Goal: Check status: Check status

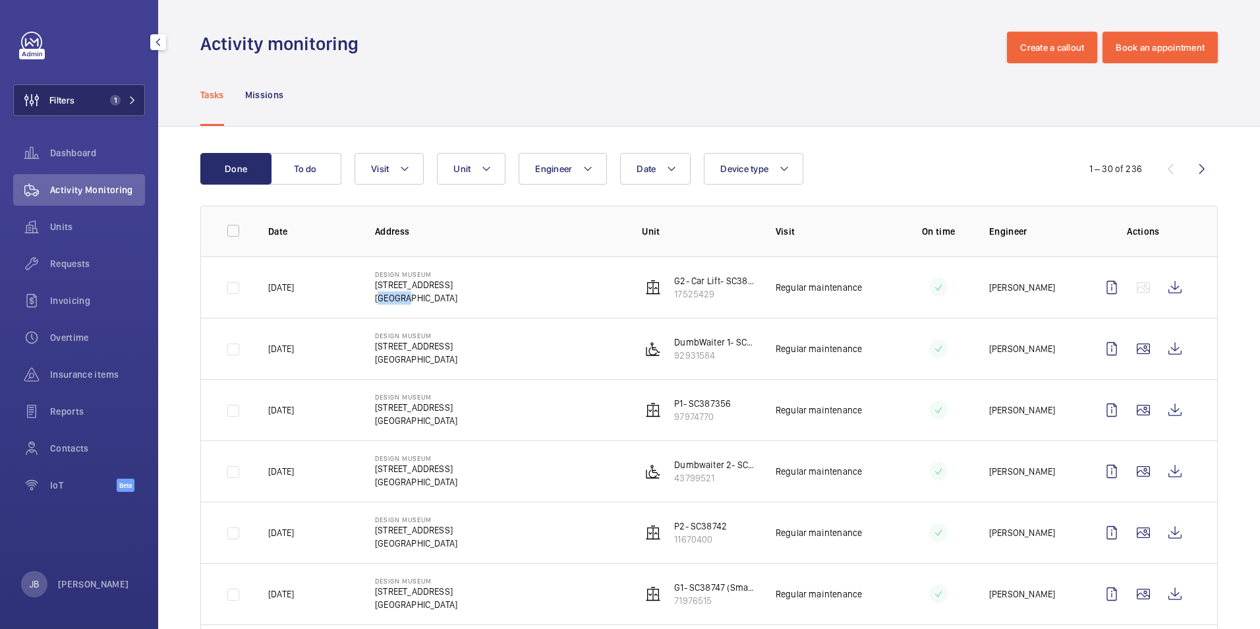
click at [82, 93] on button "Filters 1" at bounding box center [79, 100] width 132 height 32
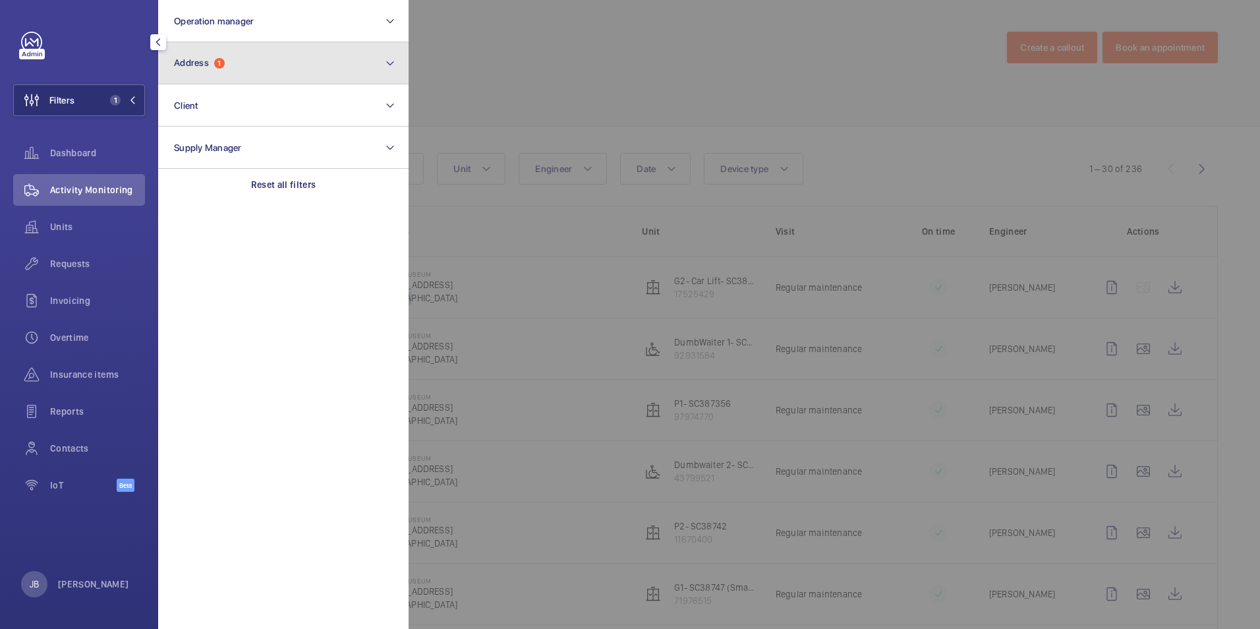
click at [215, 59] on span "Address 1" at bounding box center [199, 62] width 51 height 11
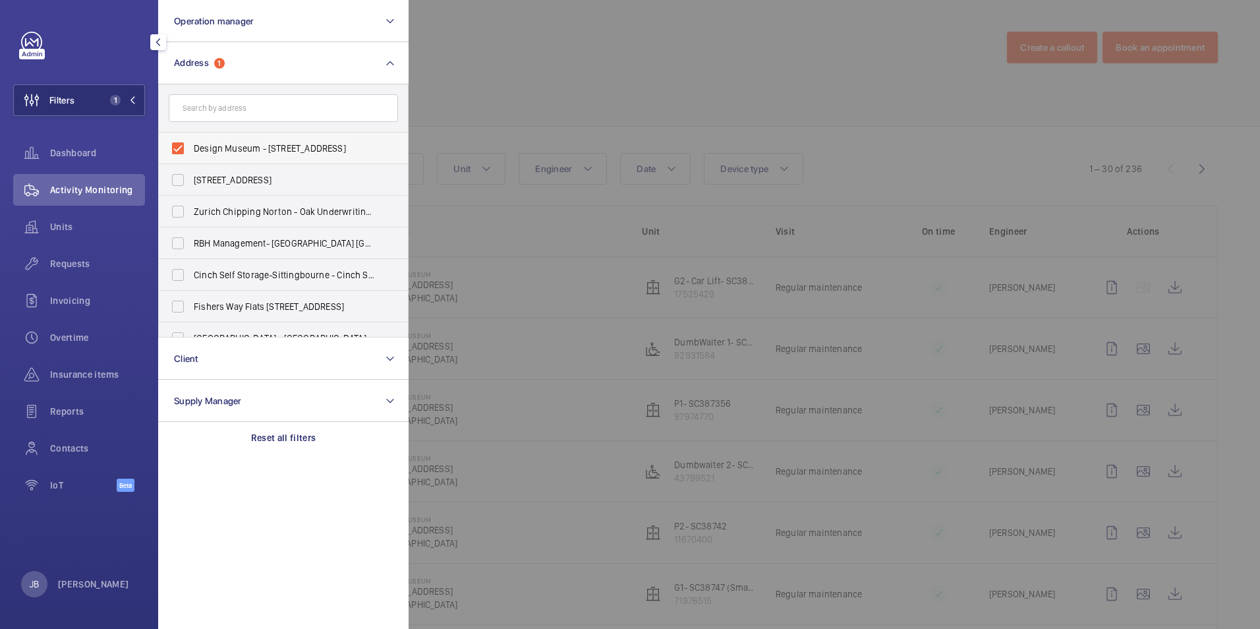
click at [183, 141] on label "Design Museum - [STREET_ADDRESS]" at bounding box center [273, 148] width 229 height 32
click at [183, 141] on input "Design Museum - [STREET_ADDRESS]" at bounding box center [178, 148] width 26 height 26
checkbox input "false"
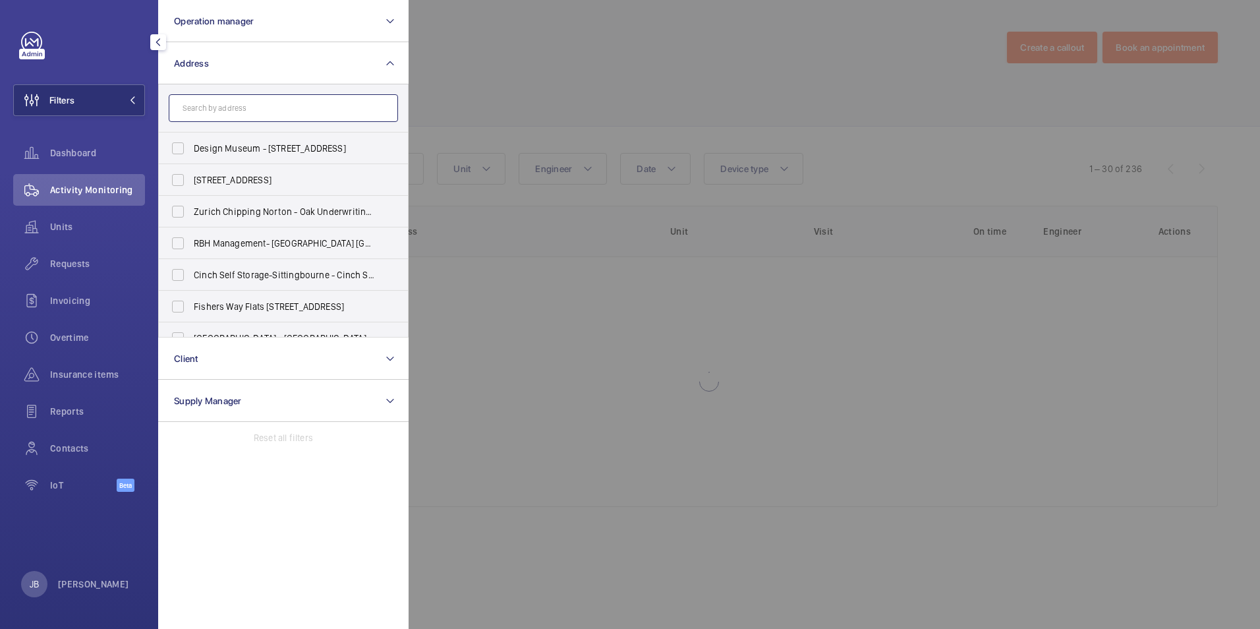
click at [212, 105] on input "text" at bounding box center [283, 108] width 229 height 28
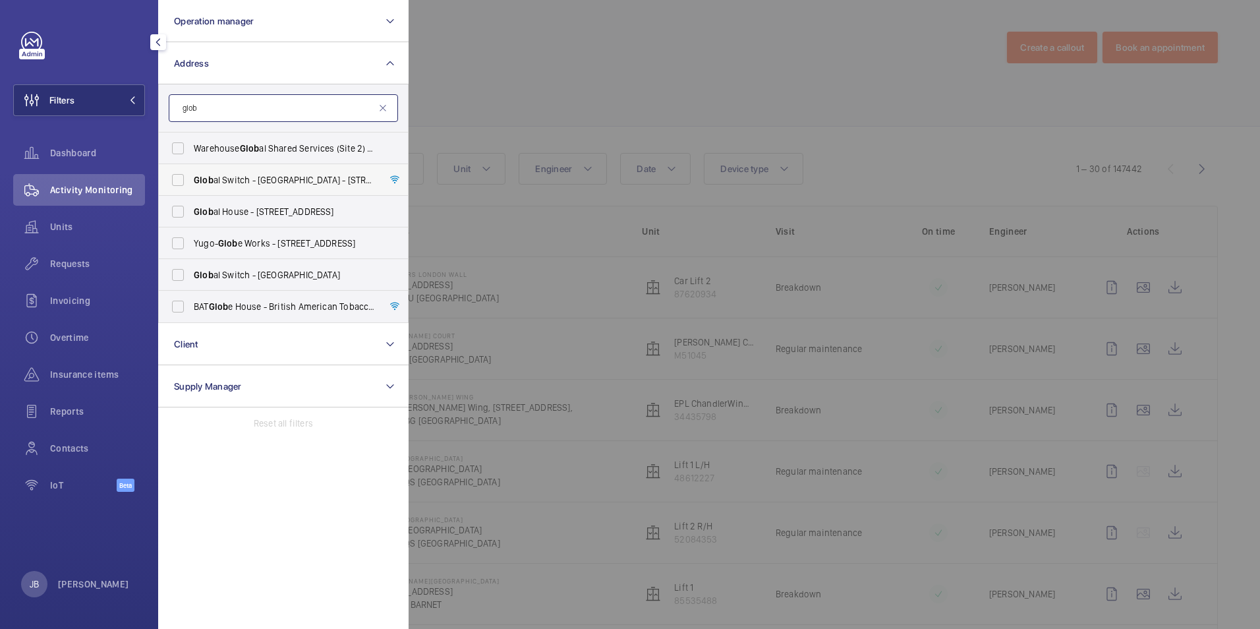
type input "glob"
click at [191, 180] on label "Glob al Switch - [GEOGRAPHIC_DATA] - [STREET_ADDRESS]" at bounding box center [273, 180] width 229 height 32
click at [191, 180] on input "Glob al Switch - [GEOGRAPHIC_DATA] - [STREET_ADDRESS]" at bounding box center [178, 180] width 26 height 26
checkbox input "true"
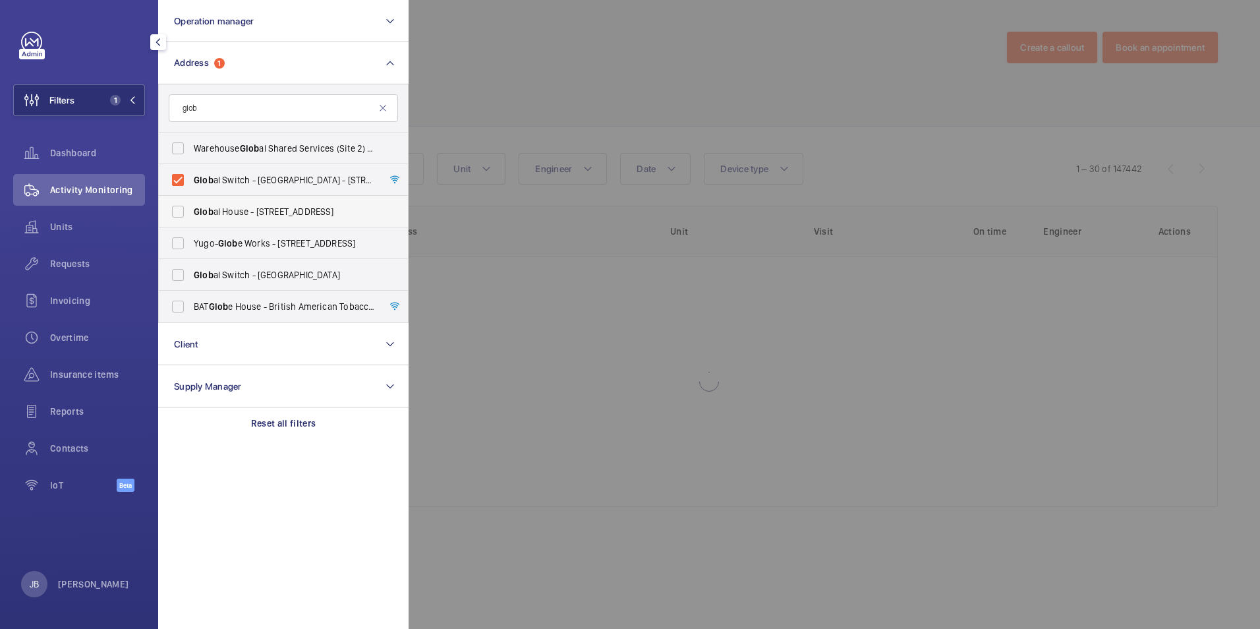
click at [182, 202] on label "Glob al House - [STREET_ADDRESS]" at bounding box center [273, 212] width 229 height 32
click at [182, 202] on input "Glob al House - [STREET_ADDRESS]" at bounding box center [178, 211] width 26 height 26
checkbox input "true"
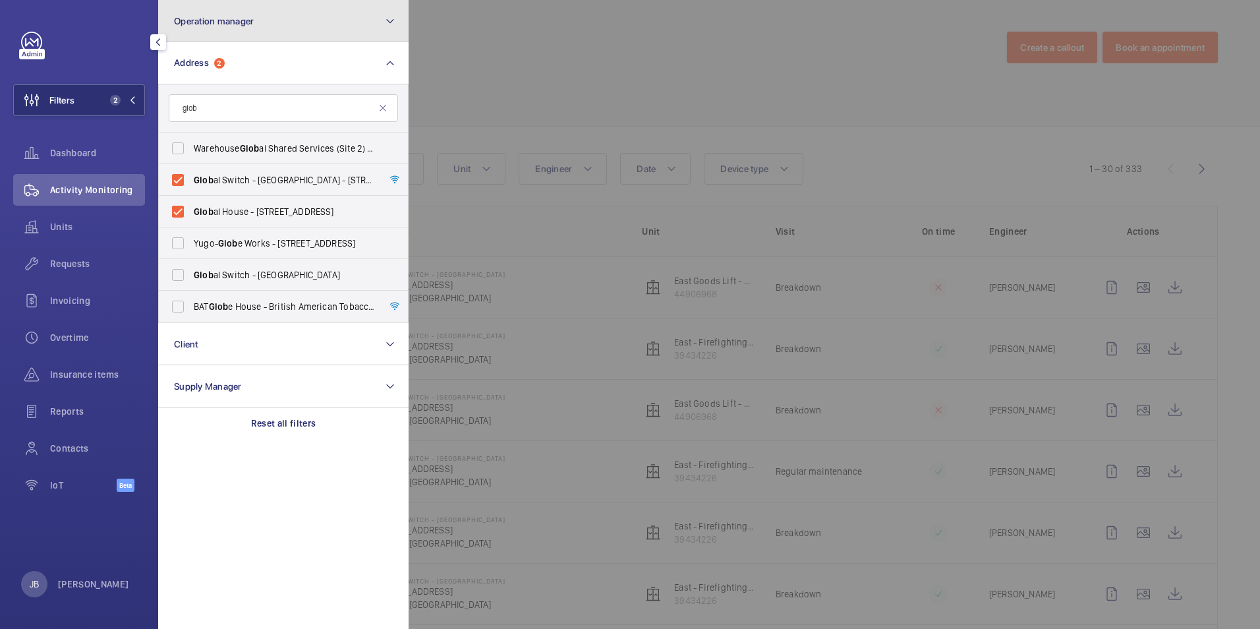
click at [299, 30] on button "Operation manager" at bounding box center [283, 21] width 250 height 42
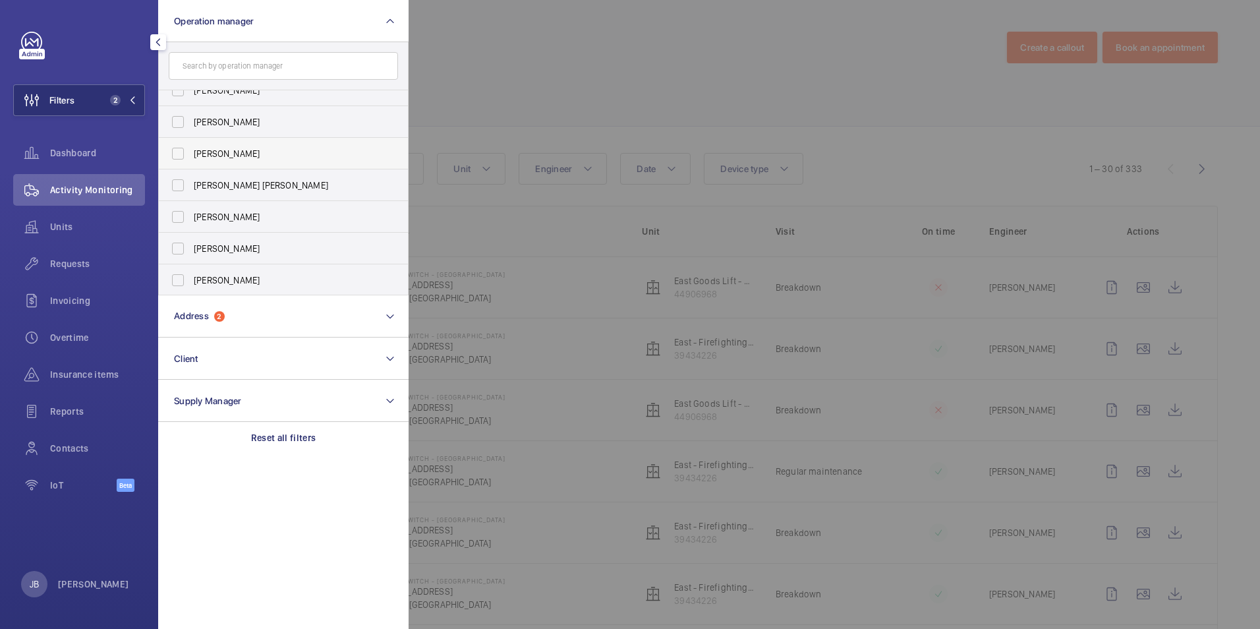
scroll to position [80, 0]
click at [176, 276] on label "[PERSON_NAME]" at bounding box center [273, 279] width 229 height 32
click at [176, 276] on input "[PERSON_NAME]" at bounding box center [178, 279] width 26 height 26
checkbox input "true"
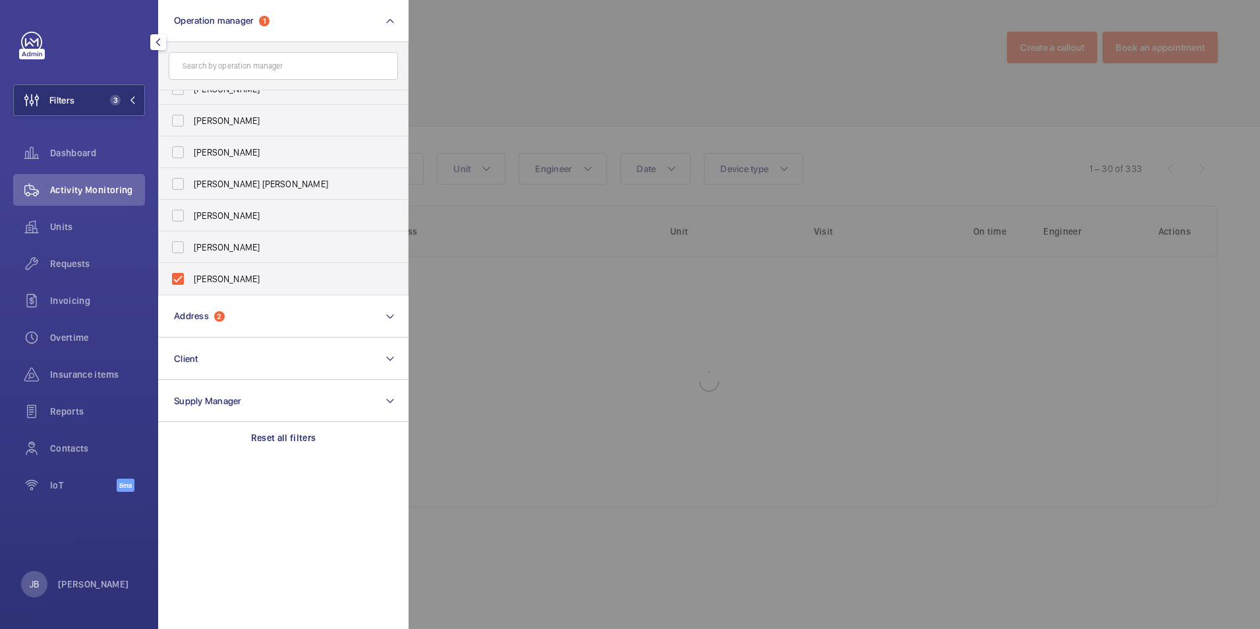
click at [436, 90] on div at bounding box center [1039, 314] width 1260 height 629
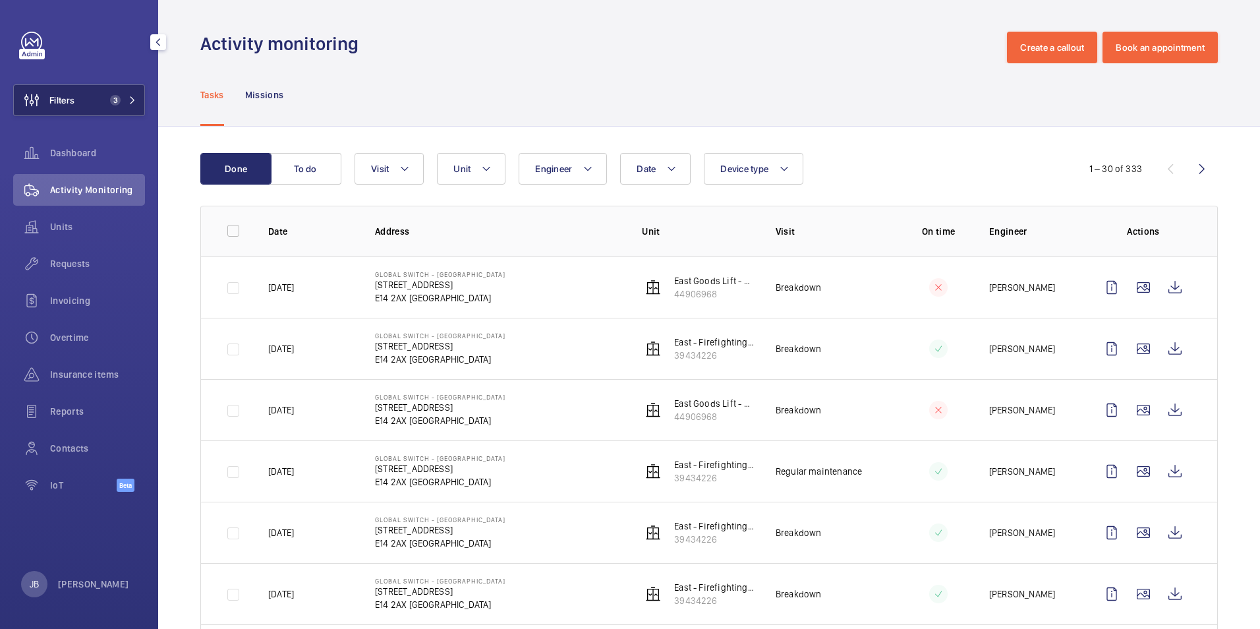
click at [90, 112] on button "Filters 3" at bounding box center [79, 100] width 132 height 32
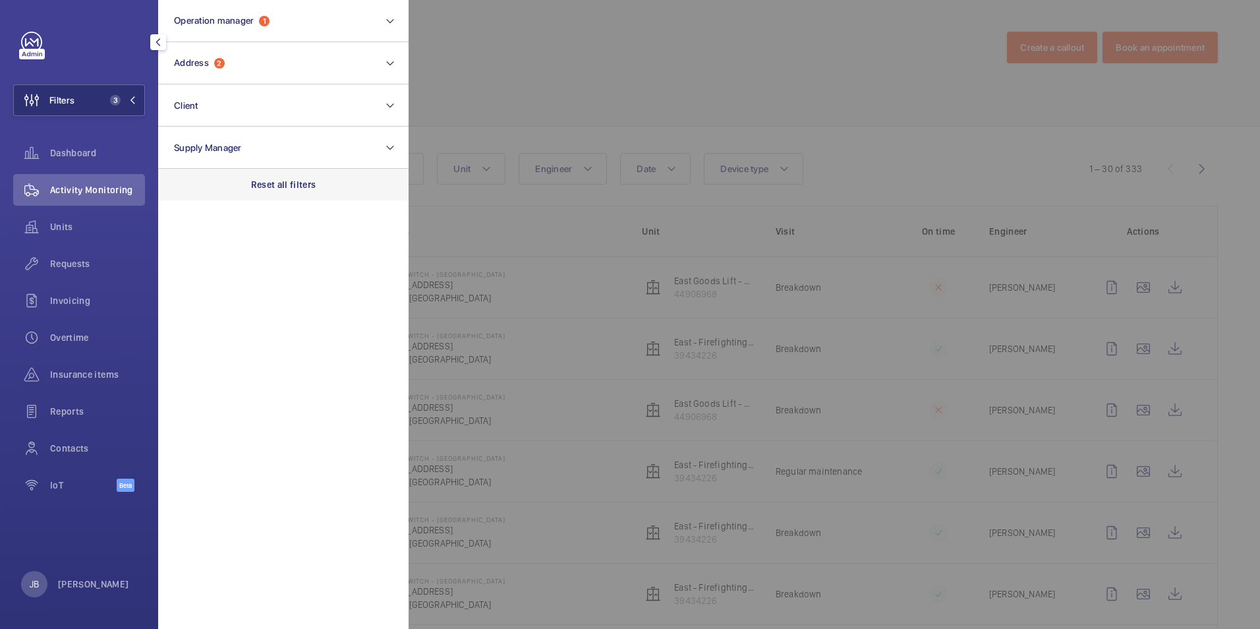
click at [270, 174] on div "Reset all filters" at bounding box center [283, 185] width 250 height 32
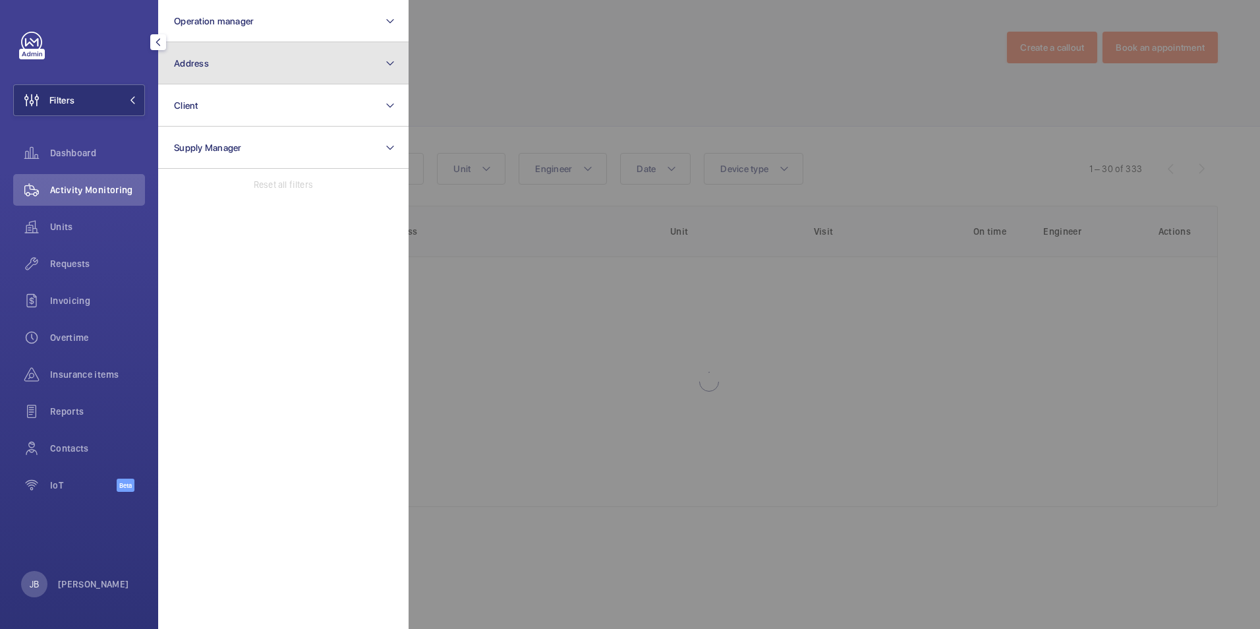
click at [268, 57] on button "Address" at bounding box center [283, 63] width 250 height 42
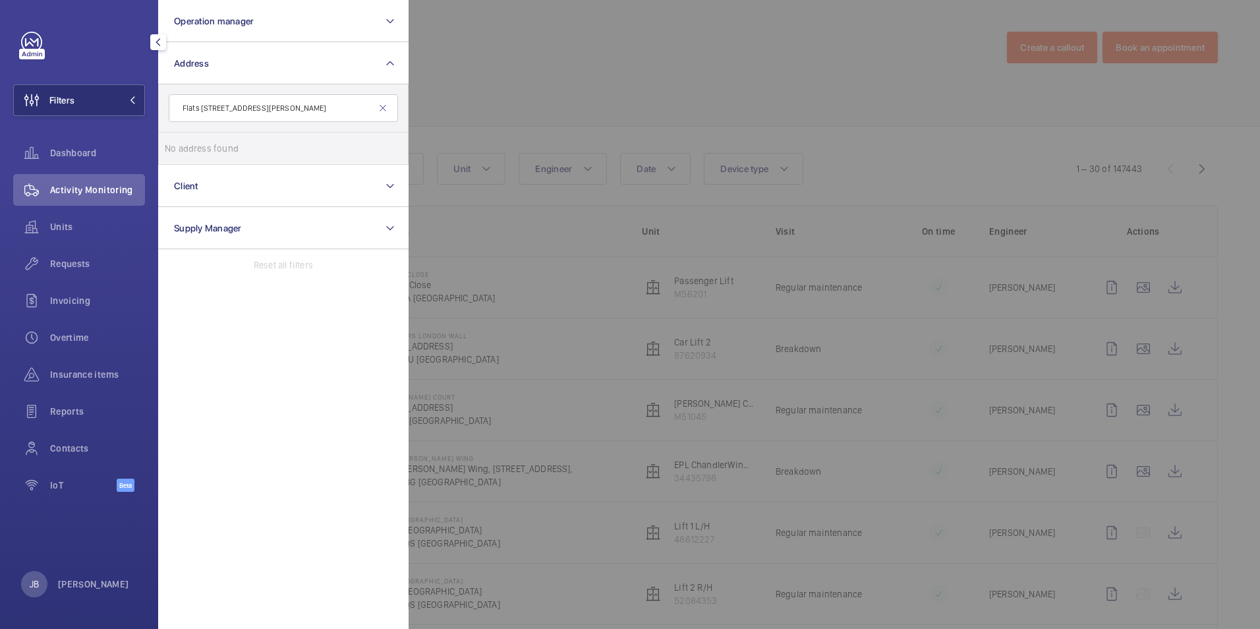
drag, startPoint x: 212, startPoint y: 106, endPoint x: 165, endPoint y: 106, distance: 46.8
click at [165, 106] on form "Flats [STREET_ADDRESS][PERSON_NAME]" at bounding box center [283, 108] width 249 height 48
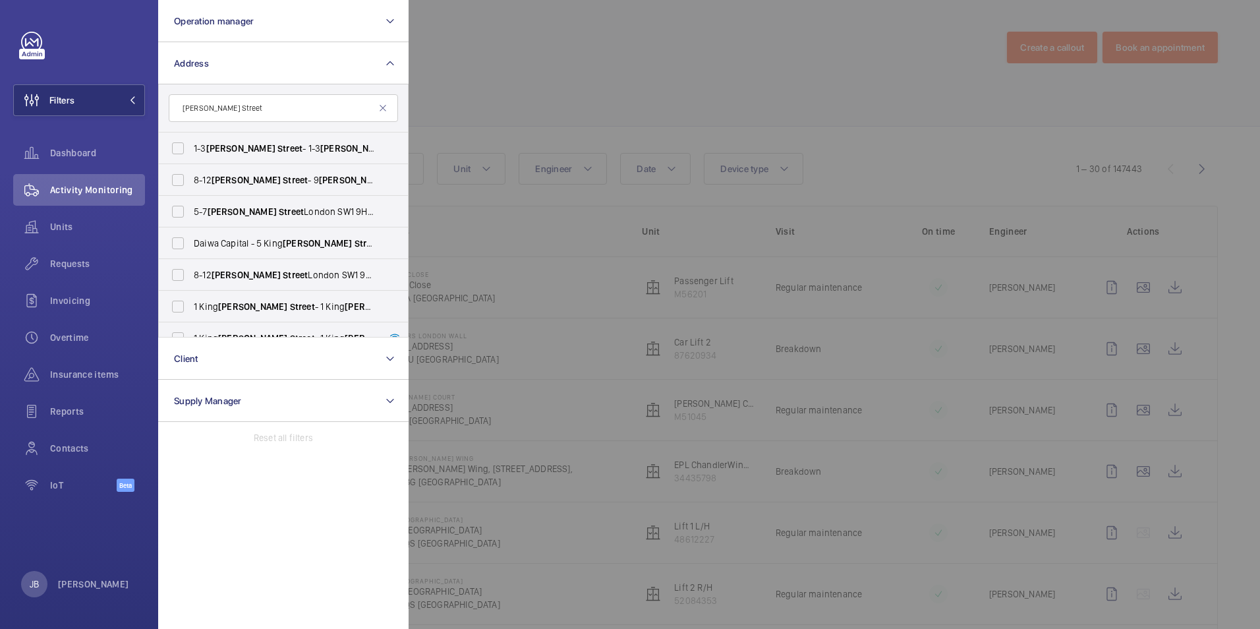
type input "[PERSON_NAME] Street"
click at [179, 181] on label "[STREET_ADDRESS][PERSON_NAME][PERSON_NAME]" at bounding box center [273, 180] width 229 height 32
click at [179, 181] on input "[STREET_ADDRESS][PERSON_NAME][PERSON_NAME]" at bounding box center [178, 180] width 26 height 26
checkbox input "true"
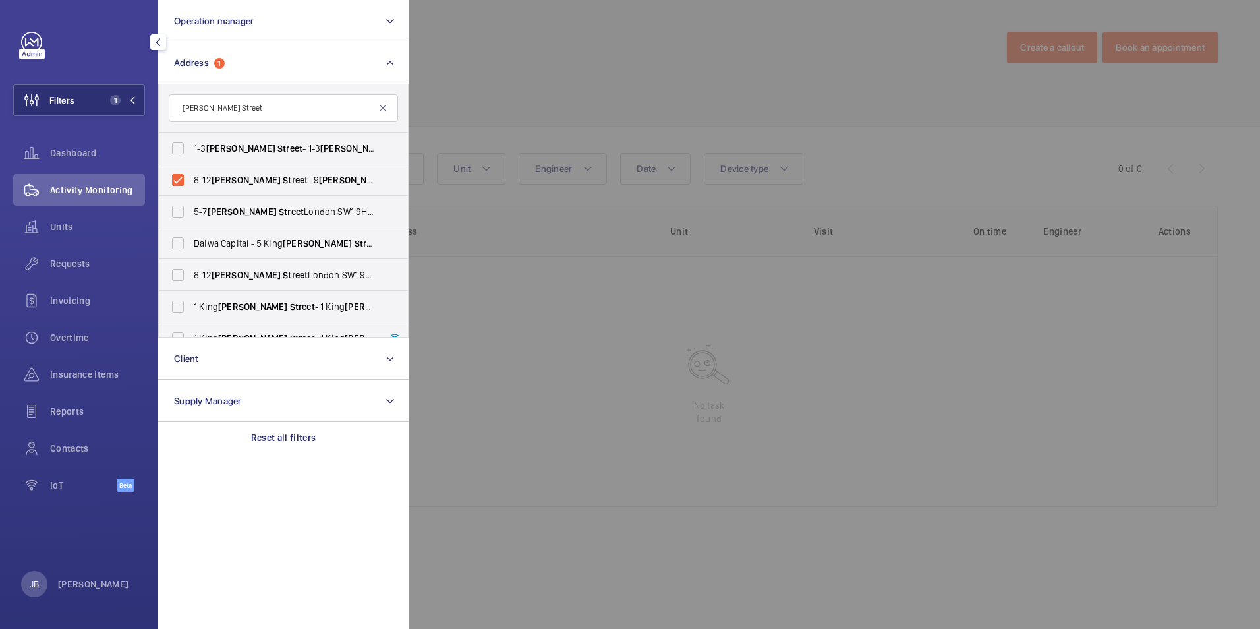
drag, startPoint x: 534, startPoint y: 123, endPoint x: 515, endPoint y: 134, distance: 22.5
click at [534, 123] on div at bounding box center [1039, 314] width 1260 height 629
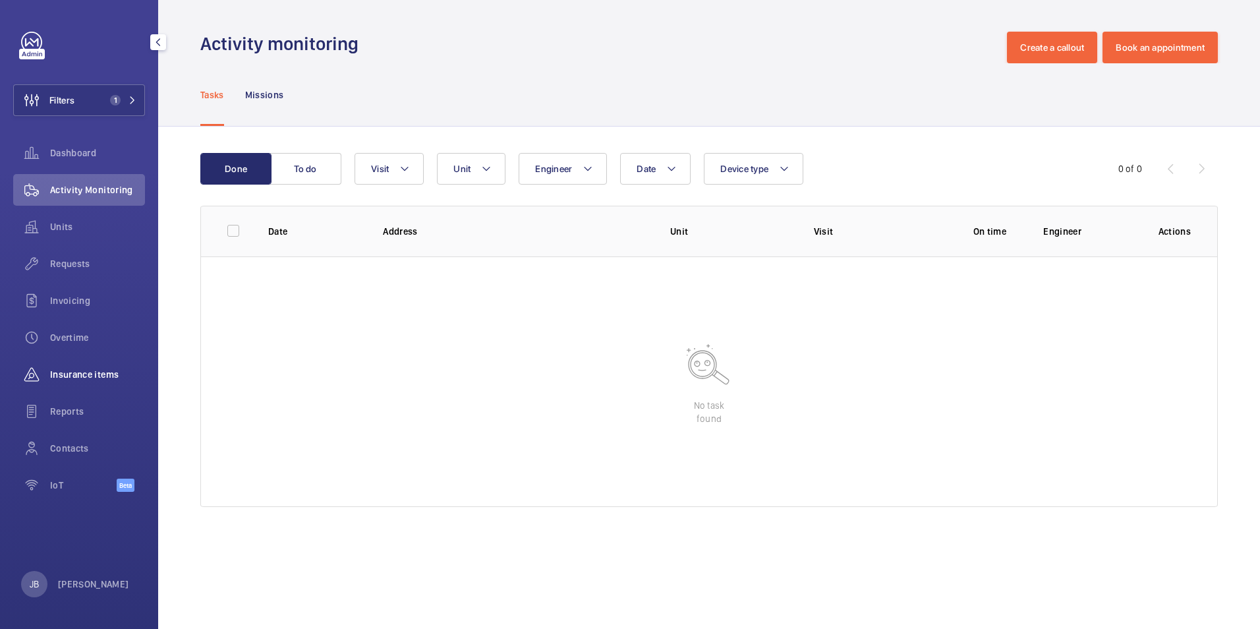
click at [86, 368] on span "Insurance items" at bounding box center [97, 374] width 95 height 13
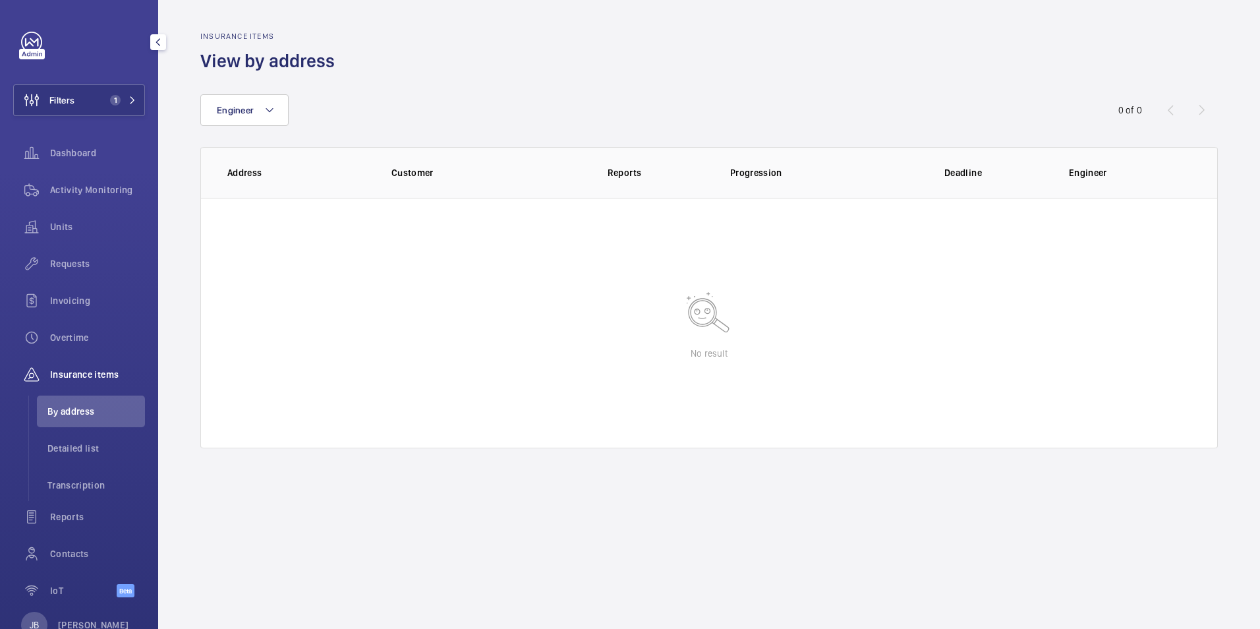
click at [78, 411] on span "By address" at bounding box center [96, 411] width 98 height 13
click at [83, 88] on button "Filters 1" at bounding box center [79, 100] width 132 height 32
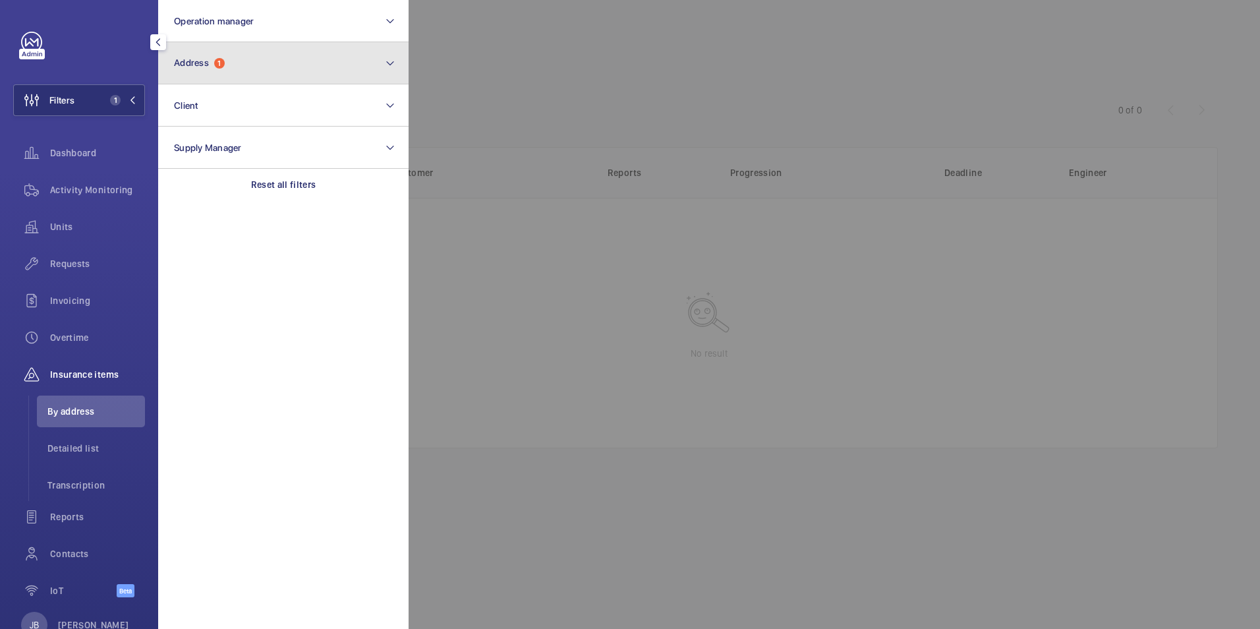
click at [256, 57] on button "Address 1" at bounding box center [283, 63] width 250 height 42
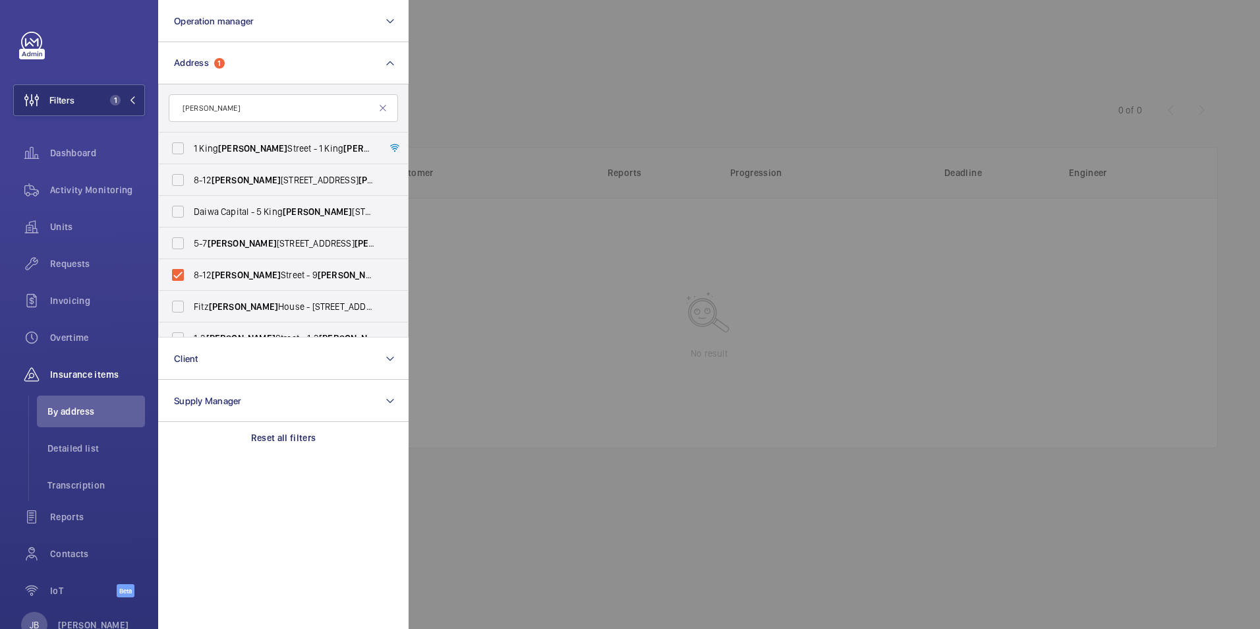
type input "[PERSON_NAME]"
click at [175, 176] on label "[STREET_ADDRESS][PERSON_NAME][PERSON_NAME]" at bounding box center [273, 180] width 229 height 32
click at [175, 176] on input "[STREET_ADDRESS][PERSON_NAME][PERSON_NAME]" at bounding box center [178, 180] width 26 height 26
checkbox input "true"
click at [176, 243] on label "[STREET_ADDRESS][PERSON_NAME][PERSON_NAME]" at bounding box center [273, 243] width 229 height 32
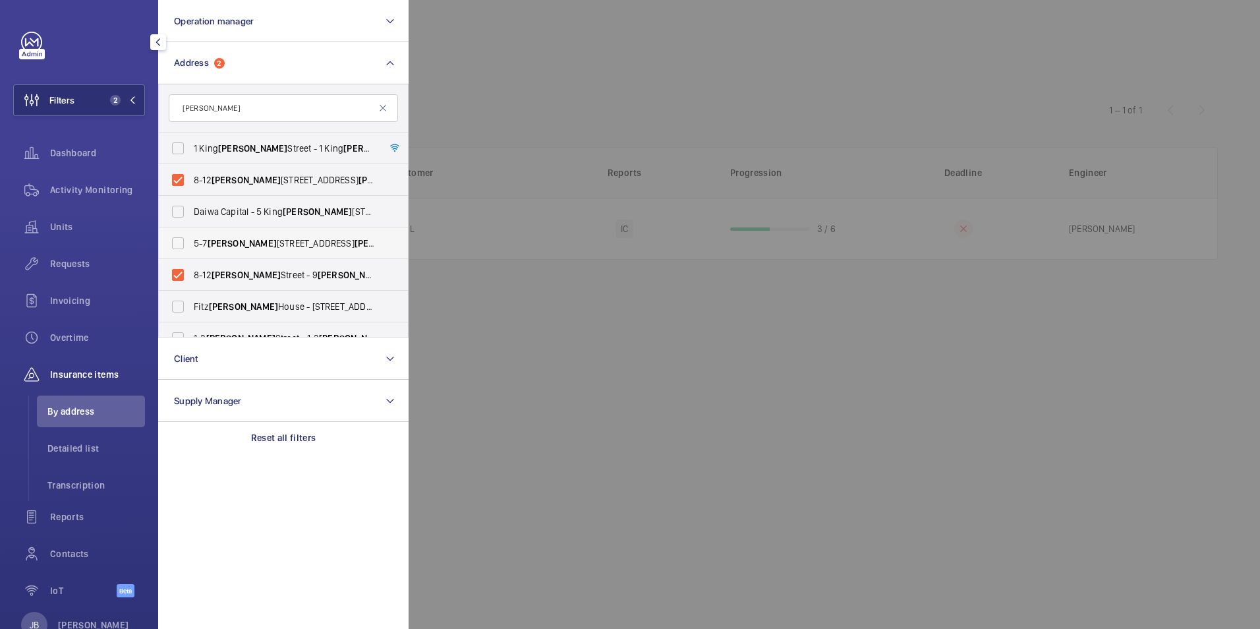
click at [176, 243] on input "[STREET_ADDRESS][PERSON_NAME][PERSON_NAME]" at bounding box center [178, 243] width 26 height 26
checkbox input "true"
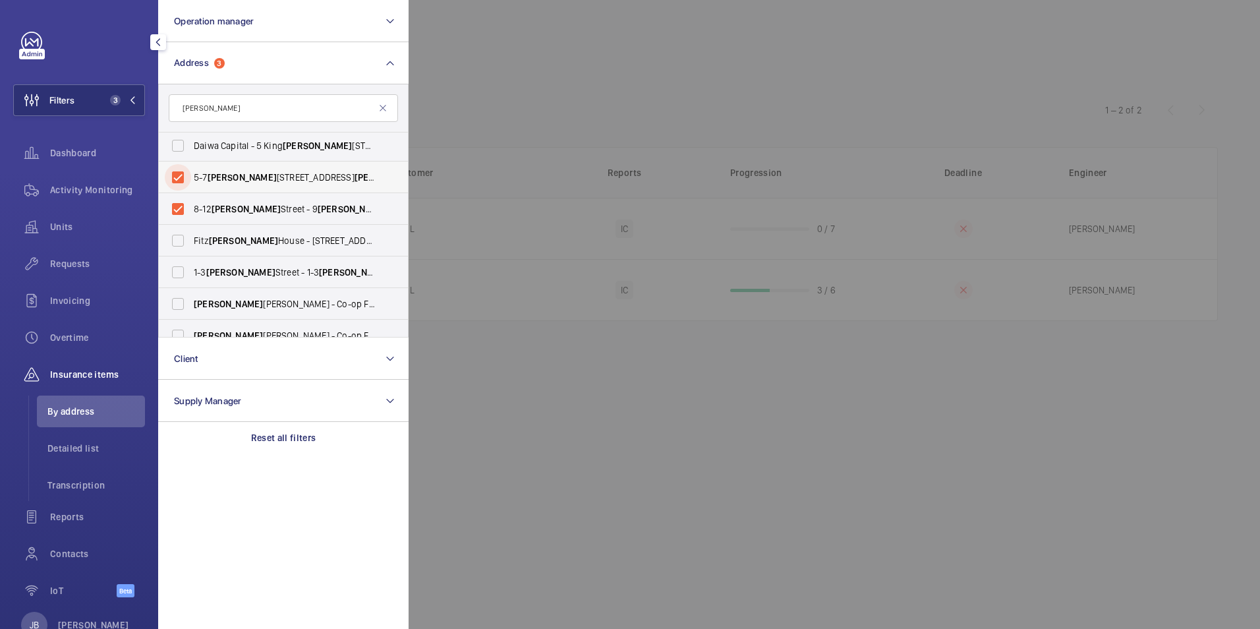
scroll to position [132, 0]
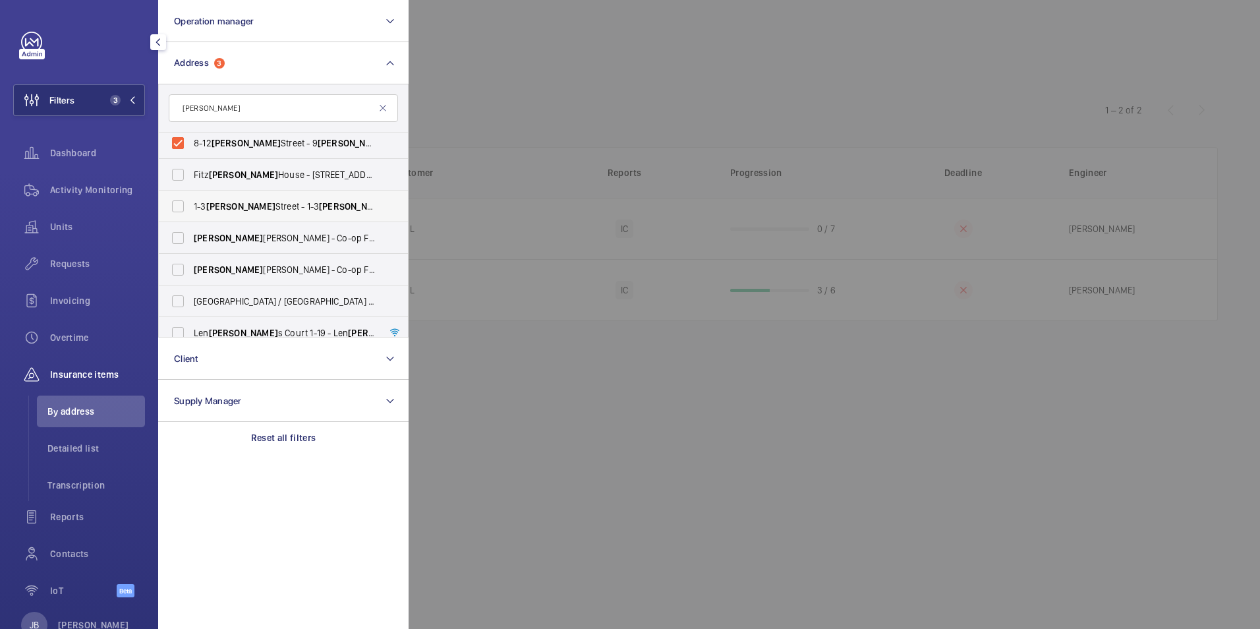
click at [177, 202] on label "[STREET_ADDRESS][PERSON_NAME][PERSON_NAME]" at bounding box center [273, 206] width 229 height 32
click at [177, 202] on input "[STREET_ADDRESS][PERSON_NAME][PERSON_NAME]" at bounding box center [178, 206] width 26 height 26
checkbox input "true"
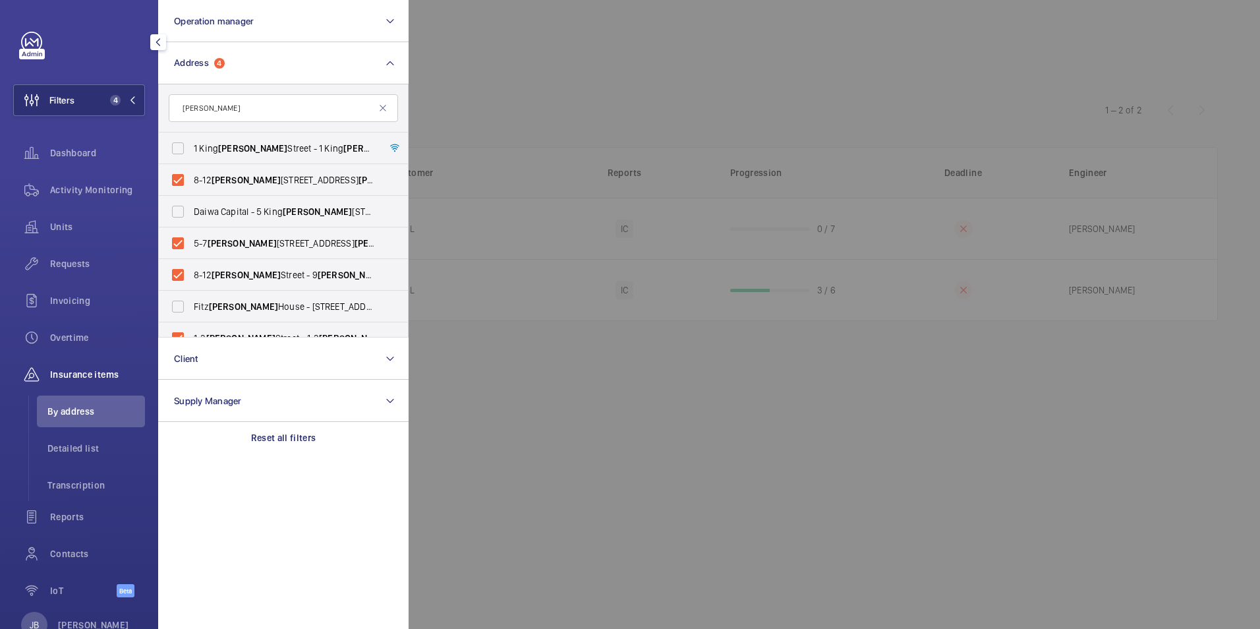
click at [507, 92] on div at bounding box center [1039, 314] width 1260 height 629
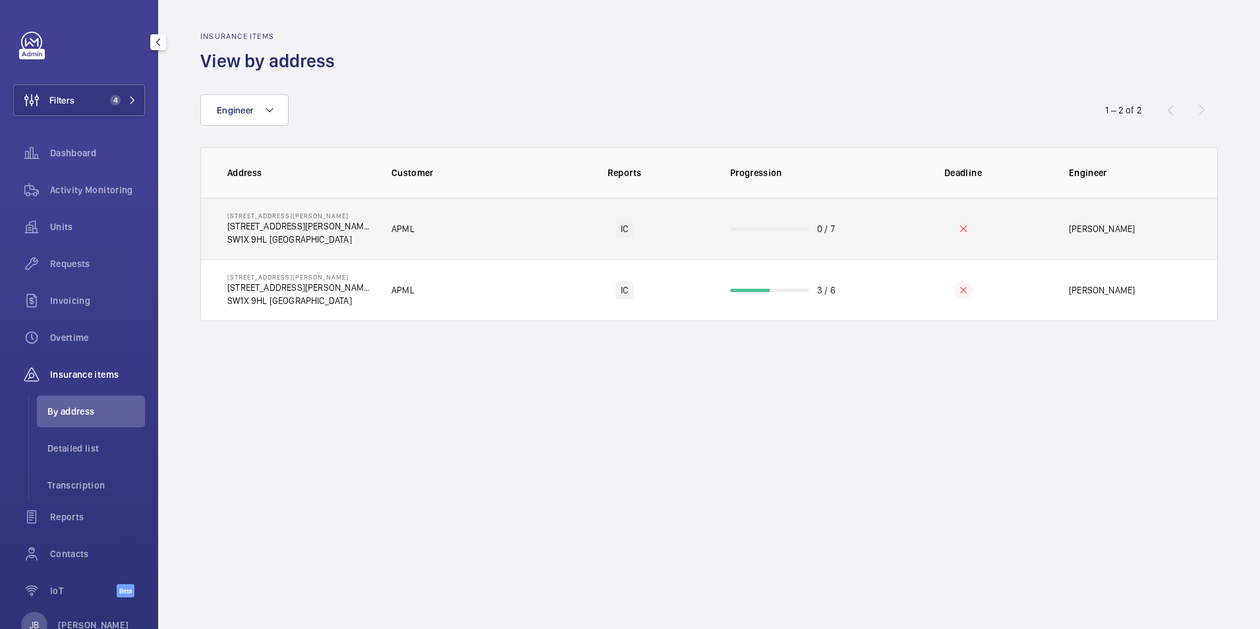
click at [505, 243] on td "APML" at bounding box center [454, 228] width 169 height 61
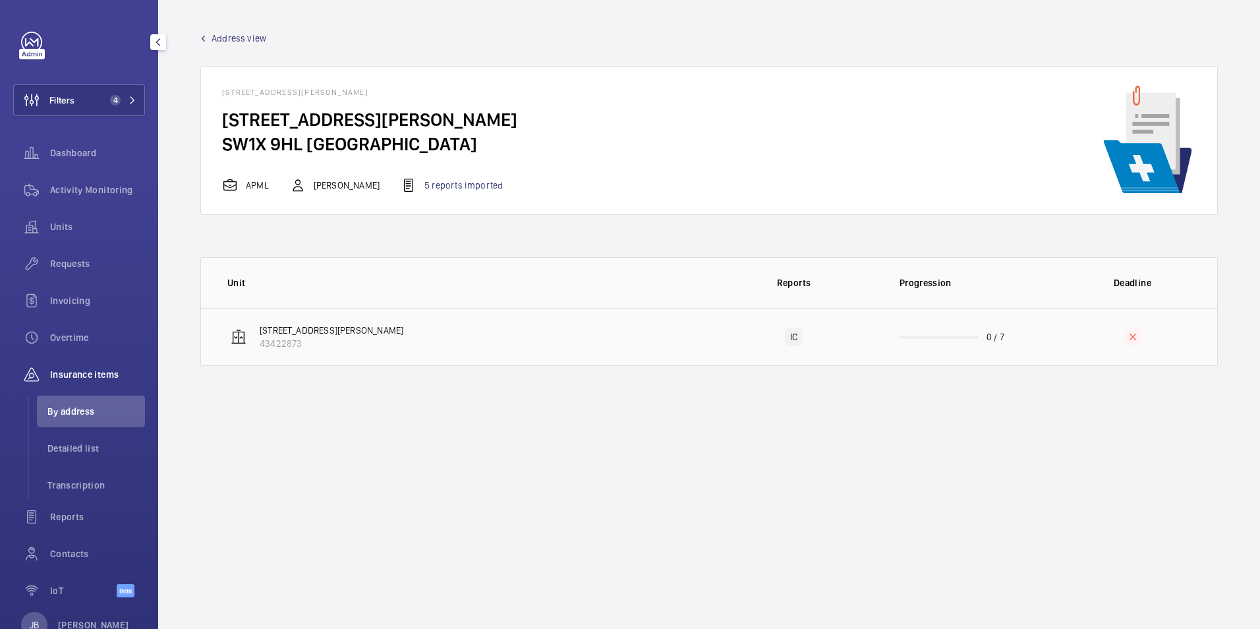
click at [513, 332] on td "[STREET_ADDRESS][PERSON_NAME] 43422873" at bounding box center [455, 337] width 508 height 58
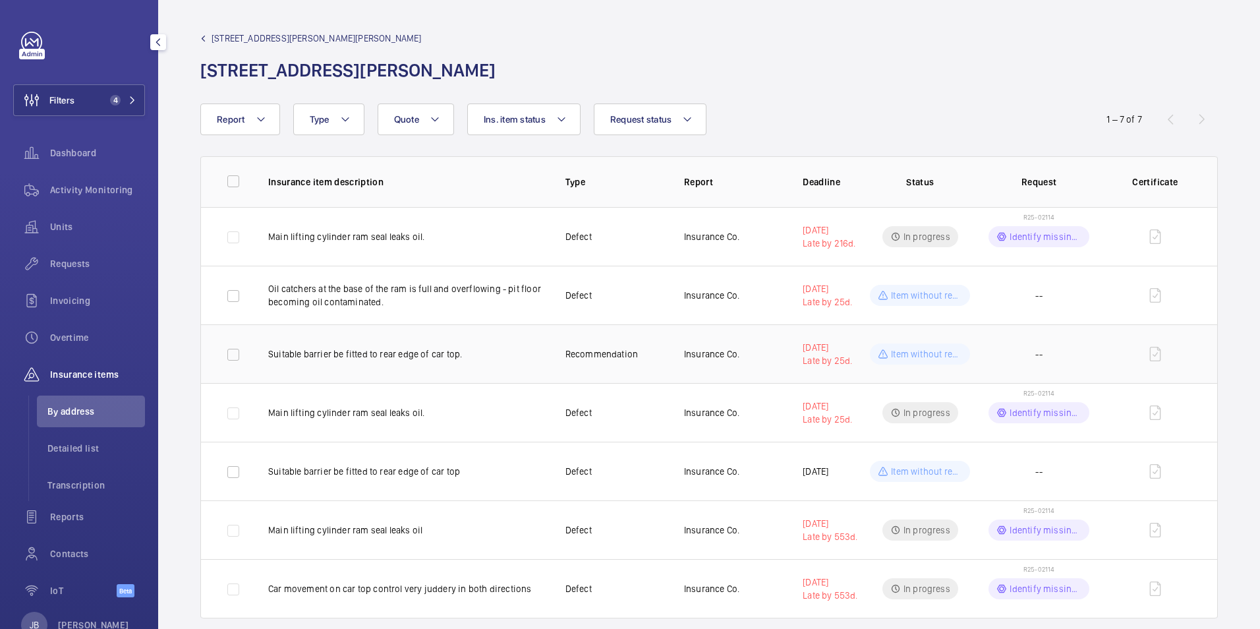
click at [420, 357] on p "Suitable barrier be fitted to rear edge of car top." at bounding box center [406, 353] width 276 height 13
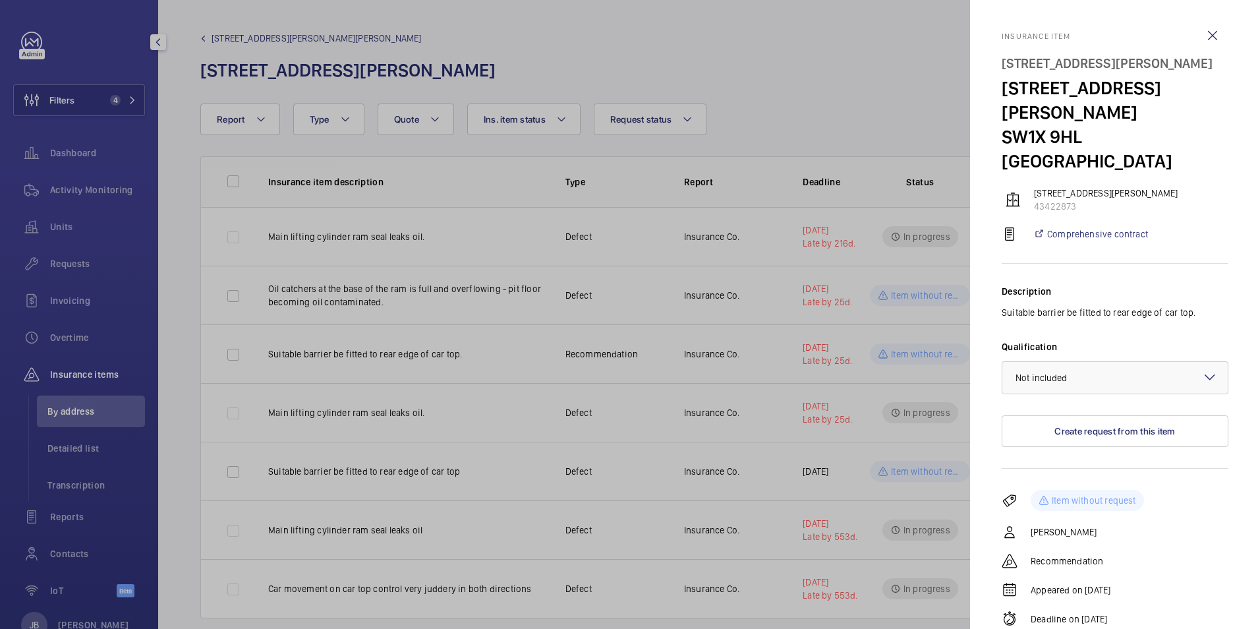
click at [1202, 369] on mat-icon at bounding box center [1210, 377] width 16 height 16
click at [750, 311] on div at bounding box center [630, 314] width 1260 height 629
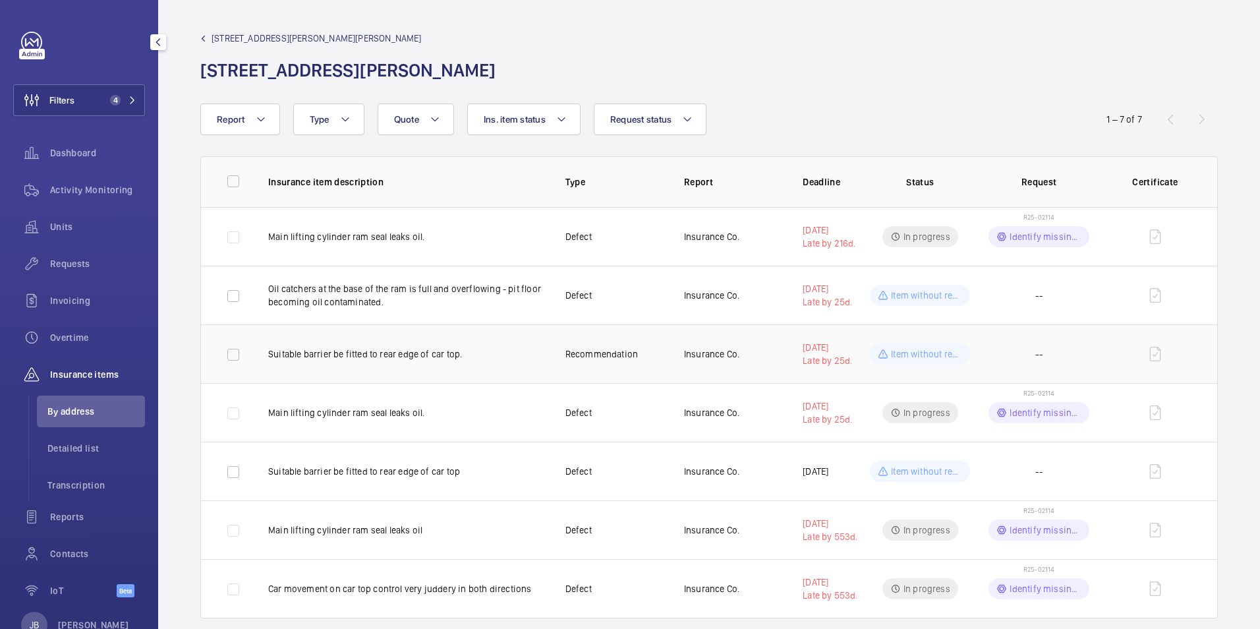
scroll to position [21, 0]
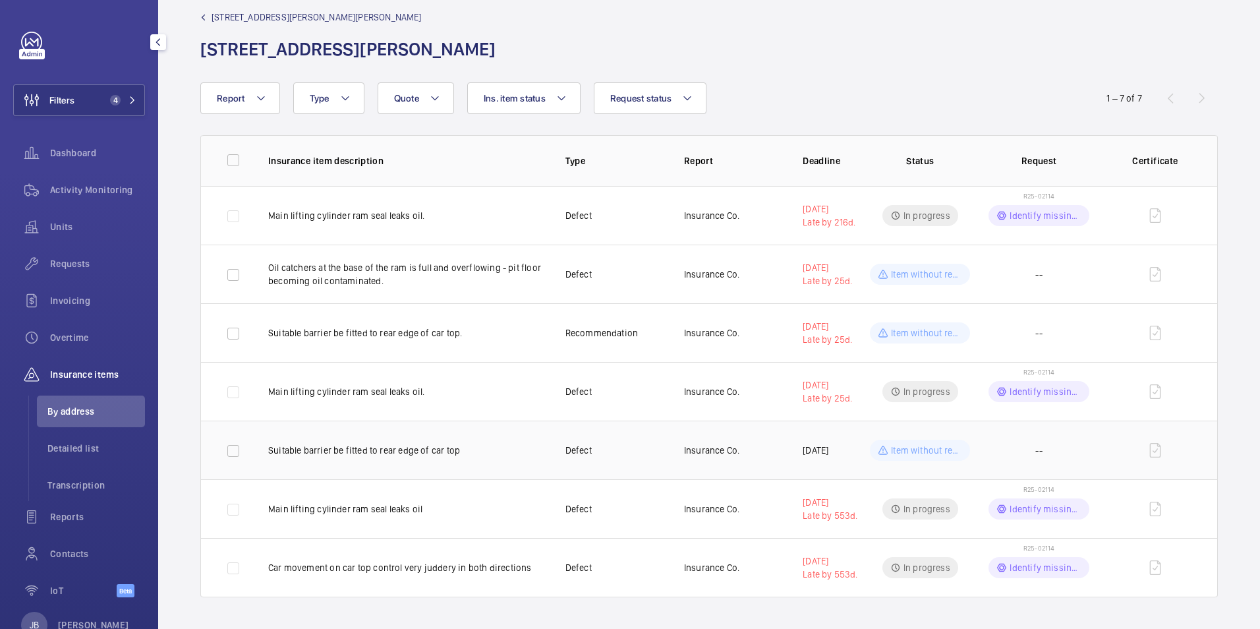
click at [756, 465] on td "Insurance Co." at bounding box center [722, 449] width 119 height 59
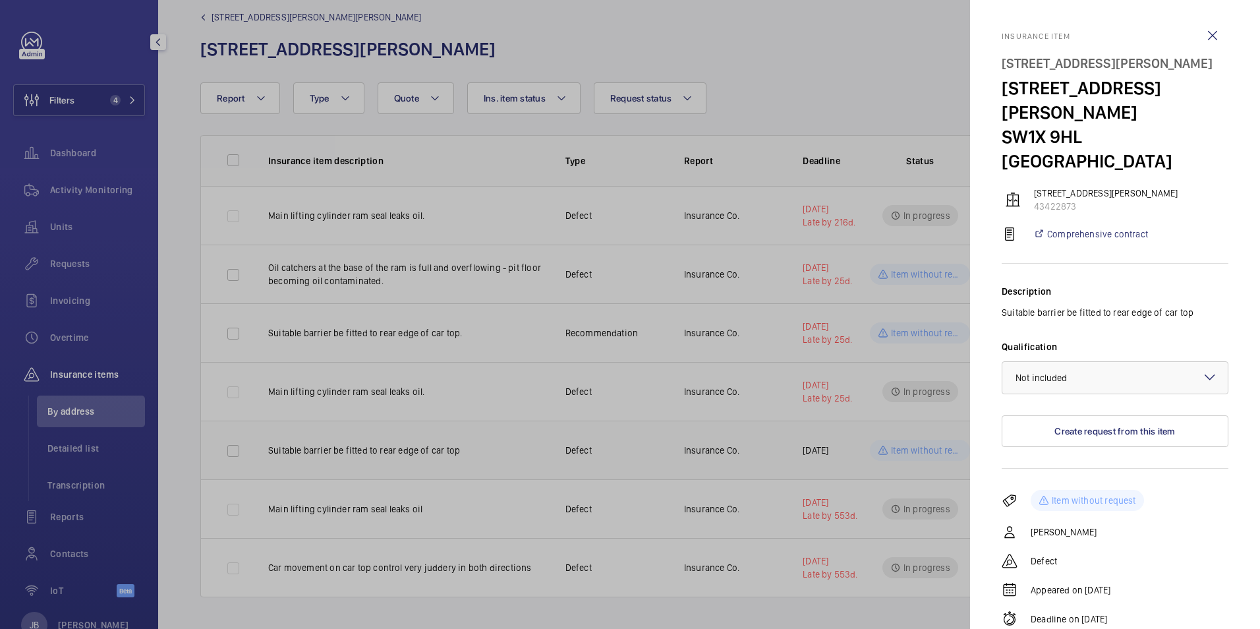
click at [756, 465] on div at bounding box center [630, 314] width 1260 height 629
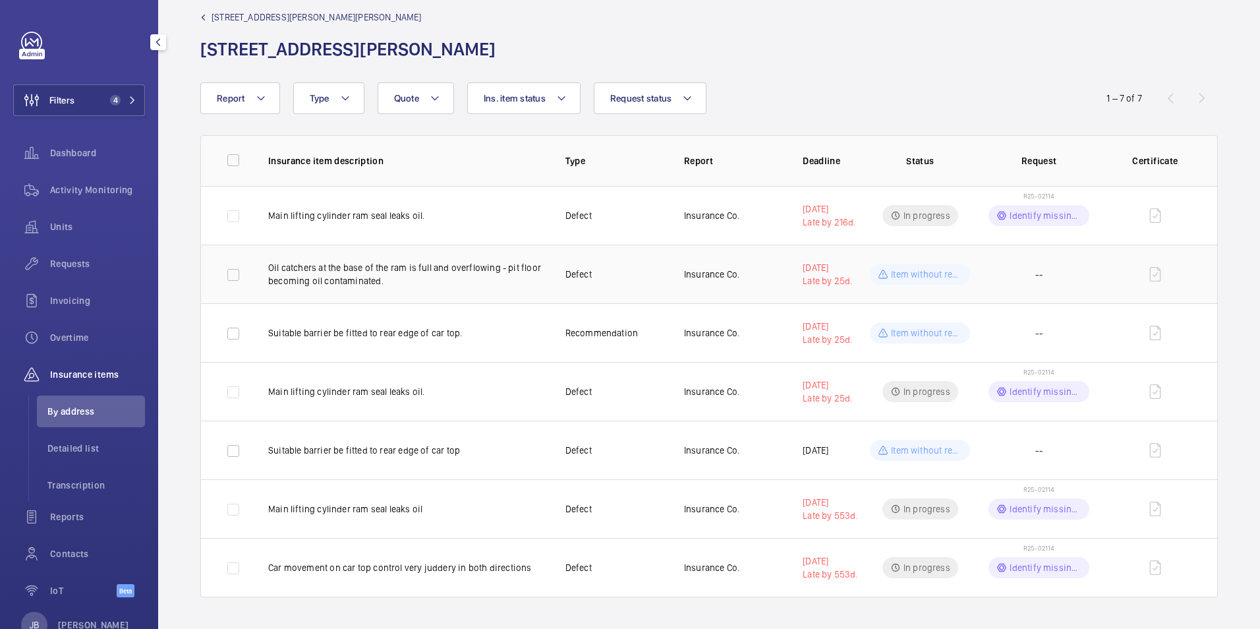
click at [750, 274] on td "Insurance Co." at bounding box center [722, 274] width 119 height 59
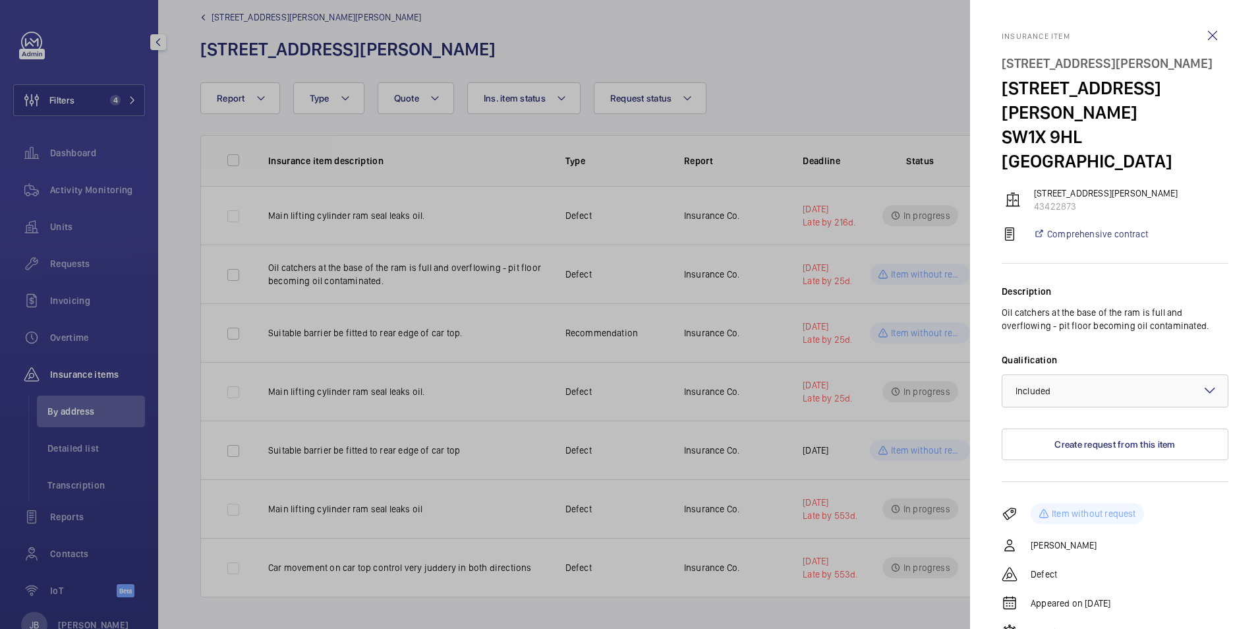
scroll to position [40, 0]
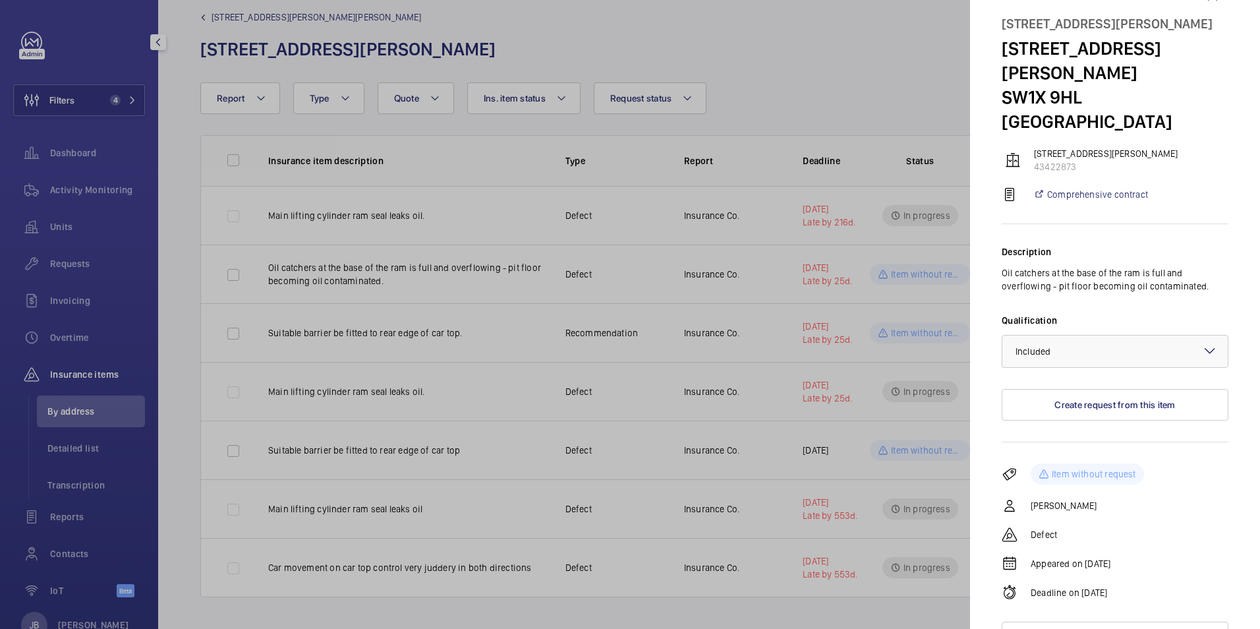
click at [745, 280] on div at bounding box center [630, 314] width 1260 height 629
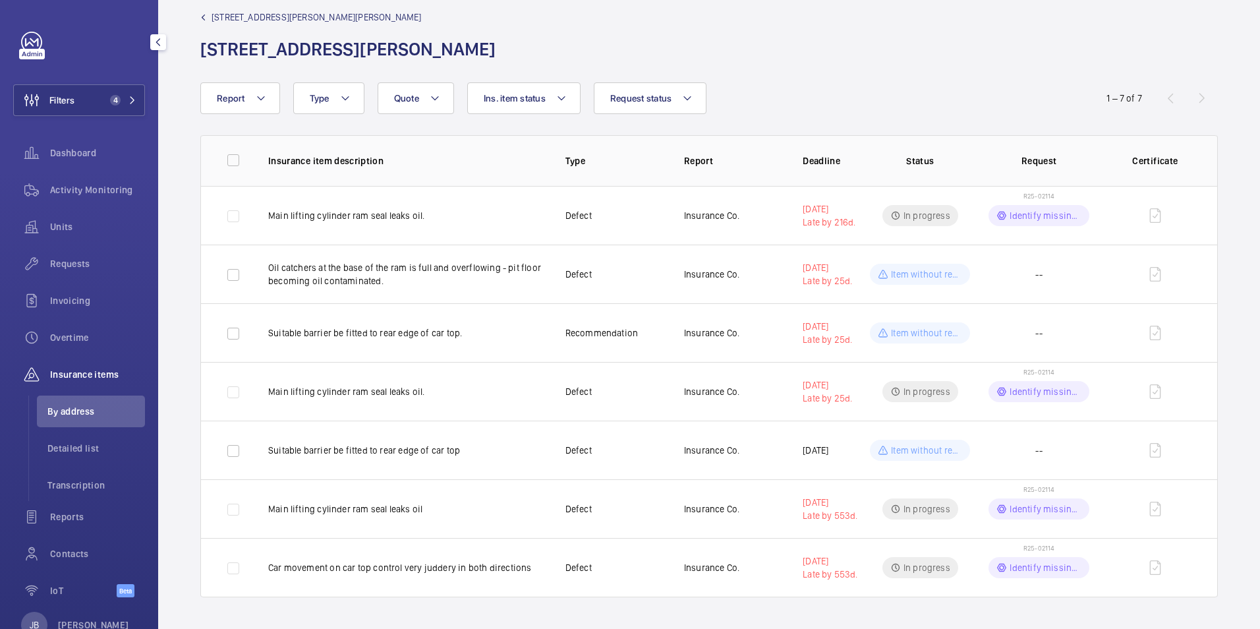
scroll to position [0, 0]
click at [231, 19] on span "[STREET_ADDRESS][PERSON_NAME][PERSON_NAME]" at bounding box center [317, 17] width 210 height 13
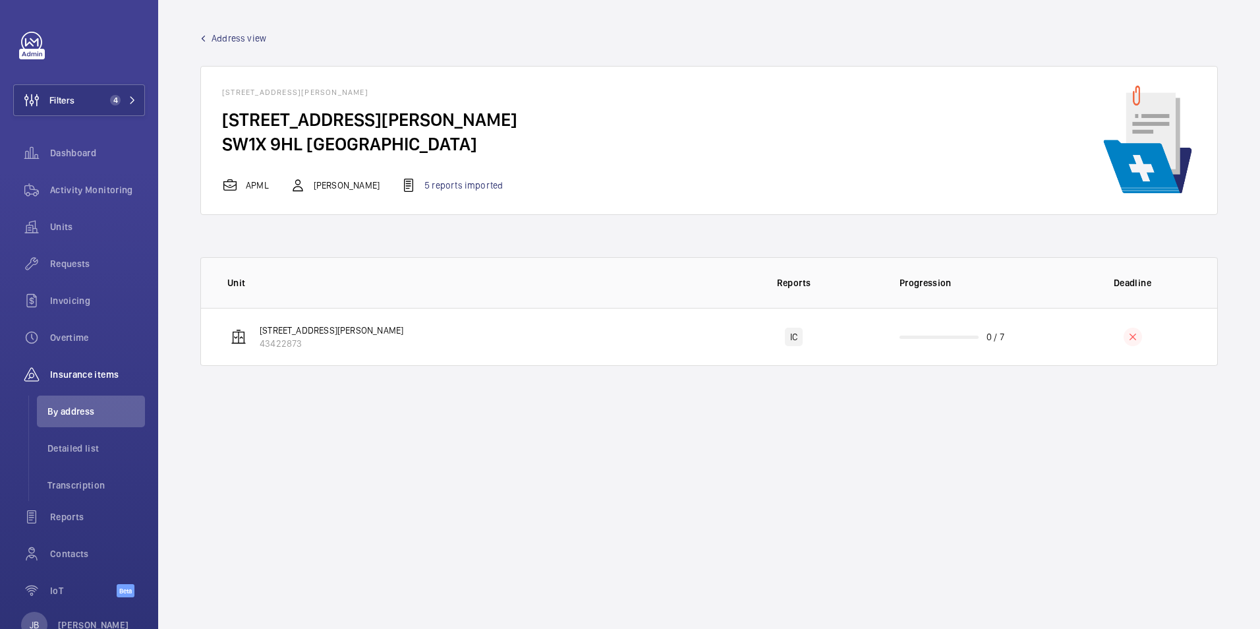
click at [240, 38] on span "Address view" at bounding box center [239, 38] width 55 height 13
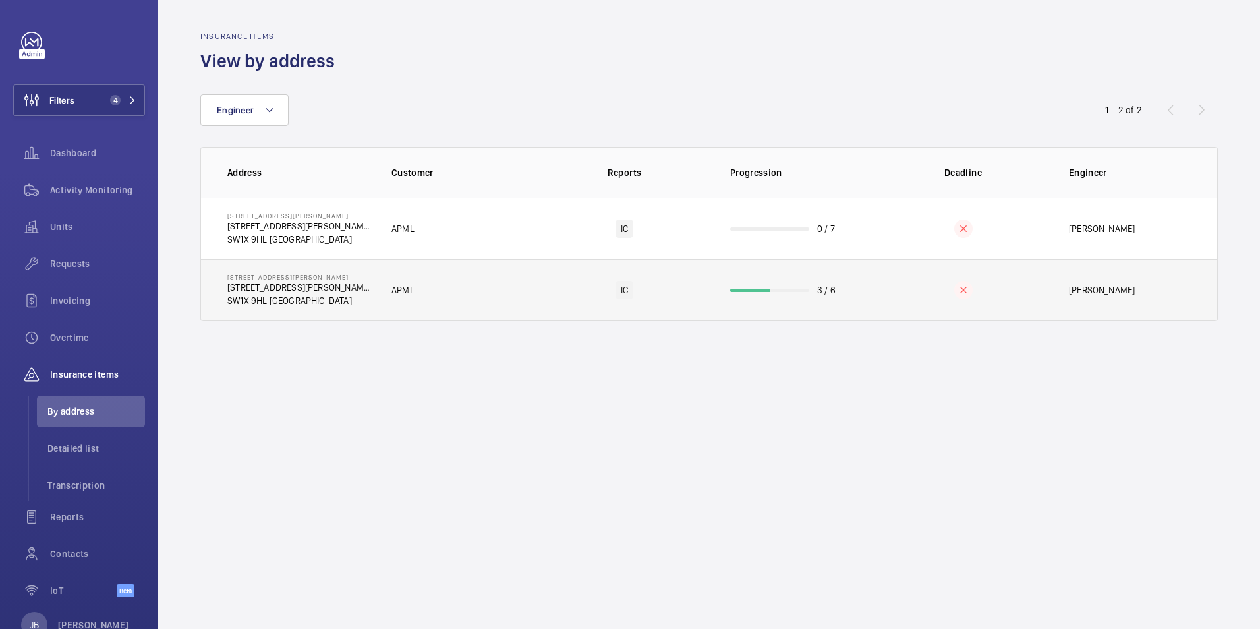
click at [482, 294] on td "APML" at bounding box center [454, 290] width 169 height 62
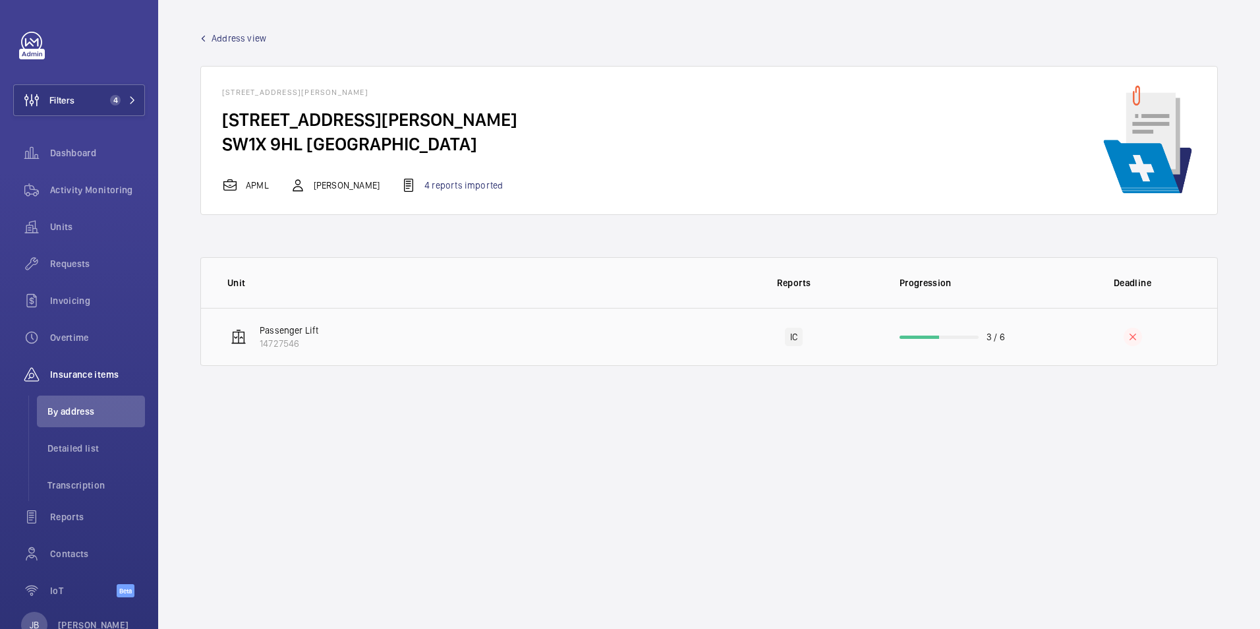
click at [581, 347] on td "Passenger Lift 14727546" at bounding box center [455, 337] width 508 height 58
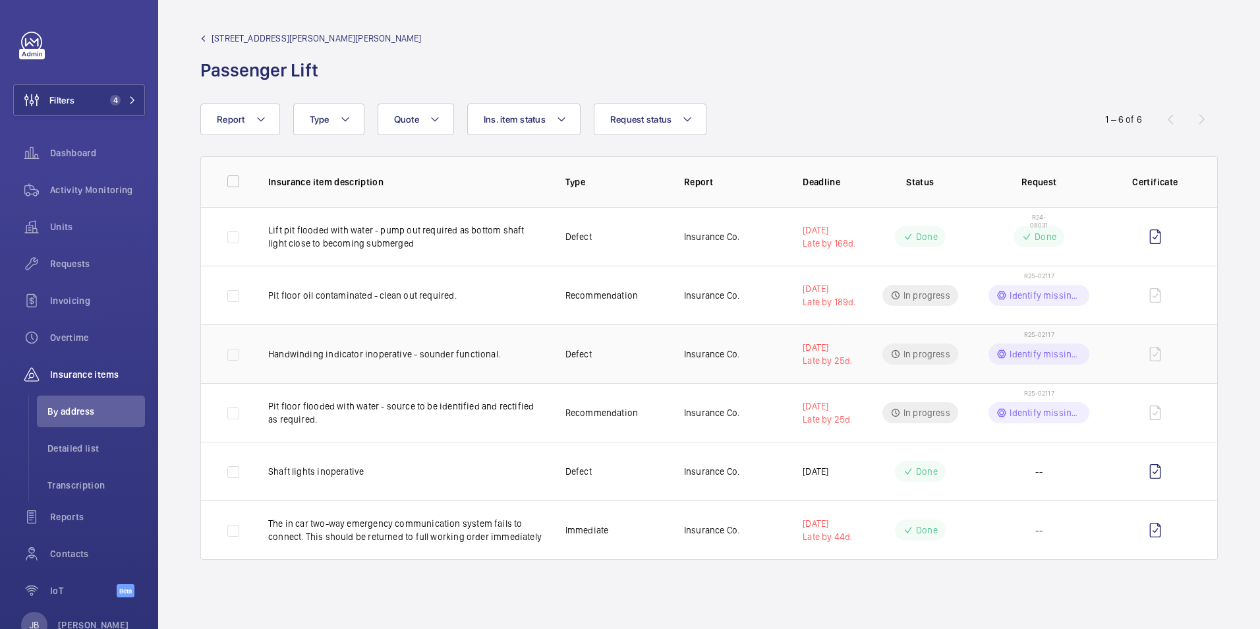
click at [1047, 353] on p "Identify missing part" at bounding box center [1045, 353] width 71 height 13
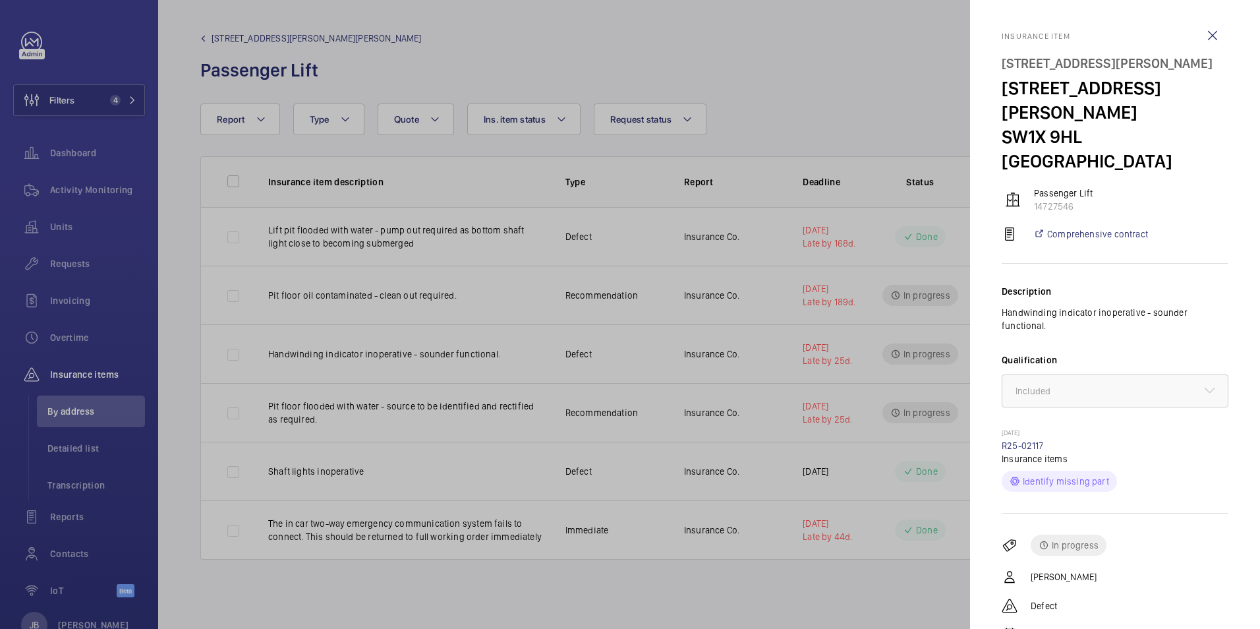
scroll to position [71, 0]
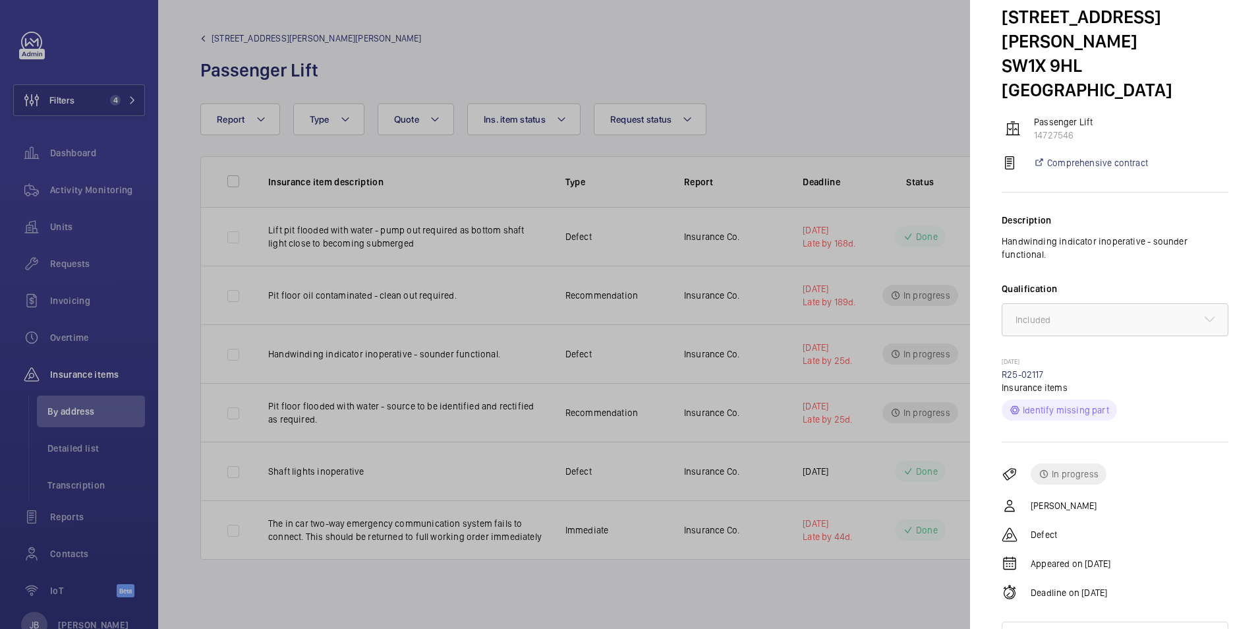
click at [798, 409] on div at bounding box center [630, 314] width 1260 height 629
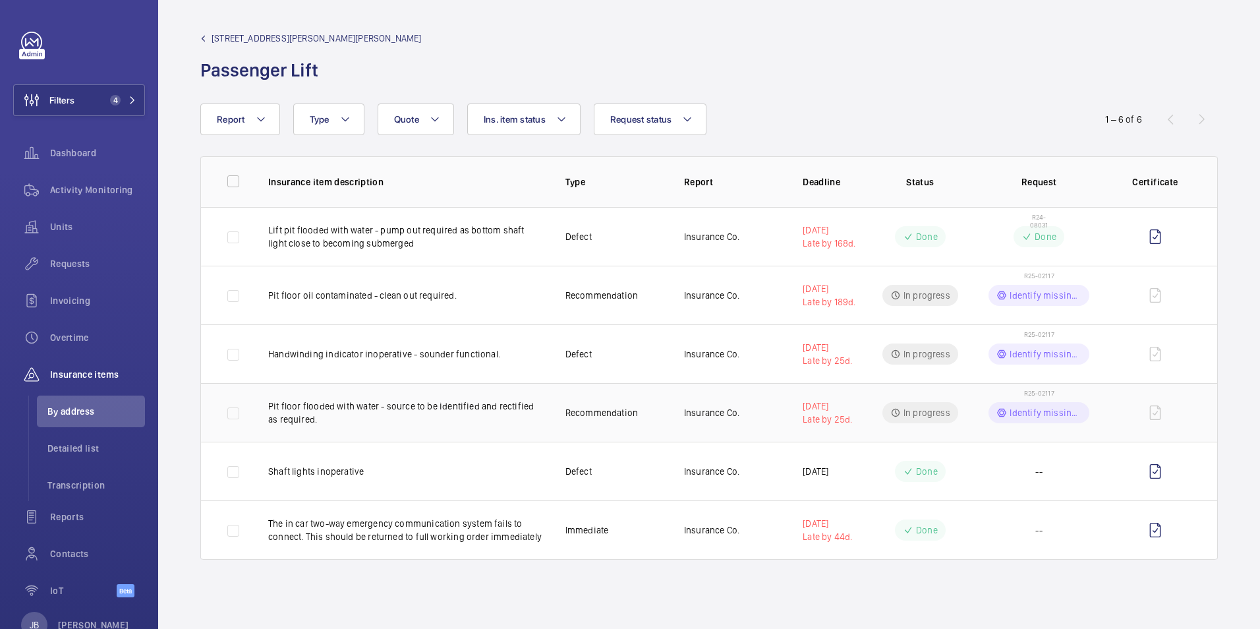
click at [1048, 421] on div "Identify missing part" at bounding box center [1039, 412] width 100 height 21
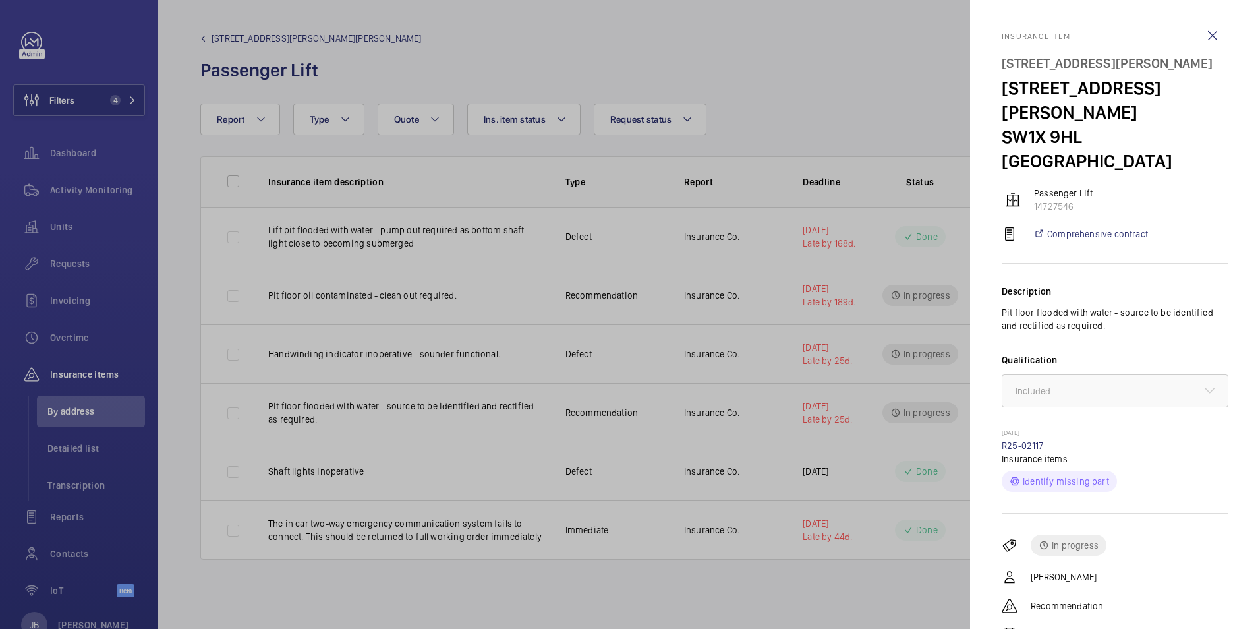
scroll to position [66, 0]
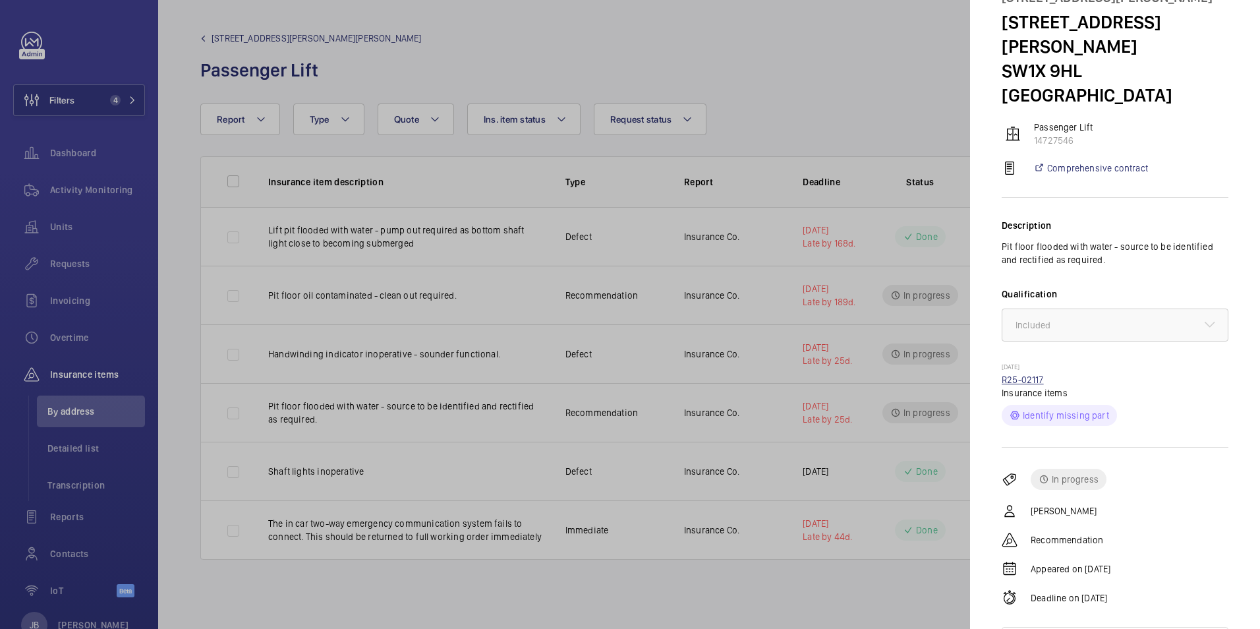
click at [1032, 374] on link "R25-02117" at bounding box center [1023, 379] width 42 height 11
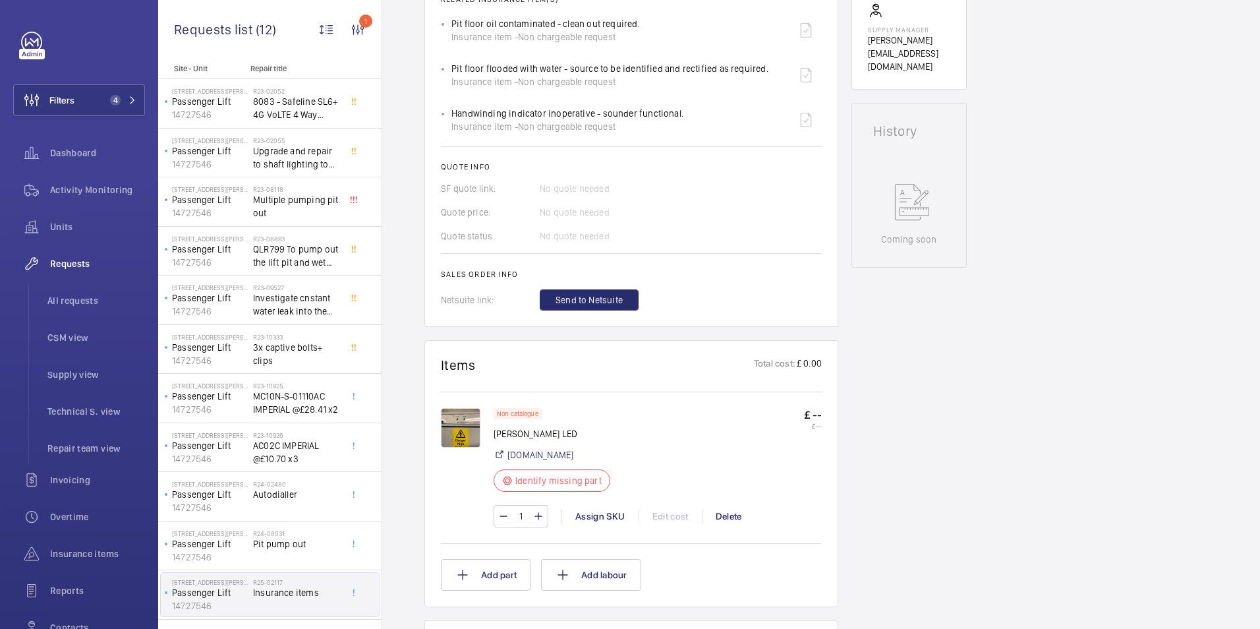
scroll to position [527, 0]
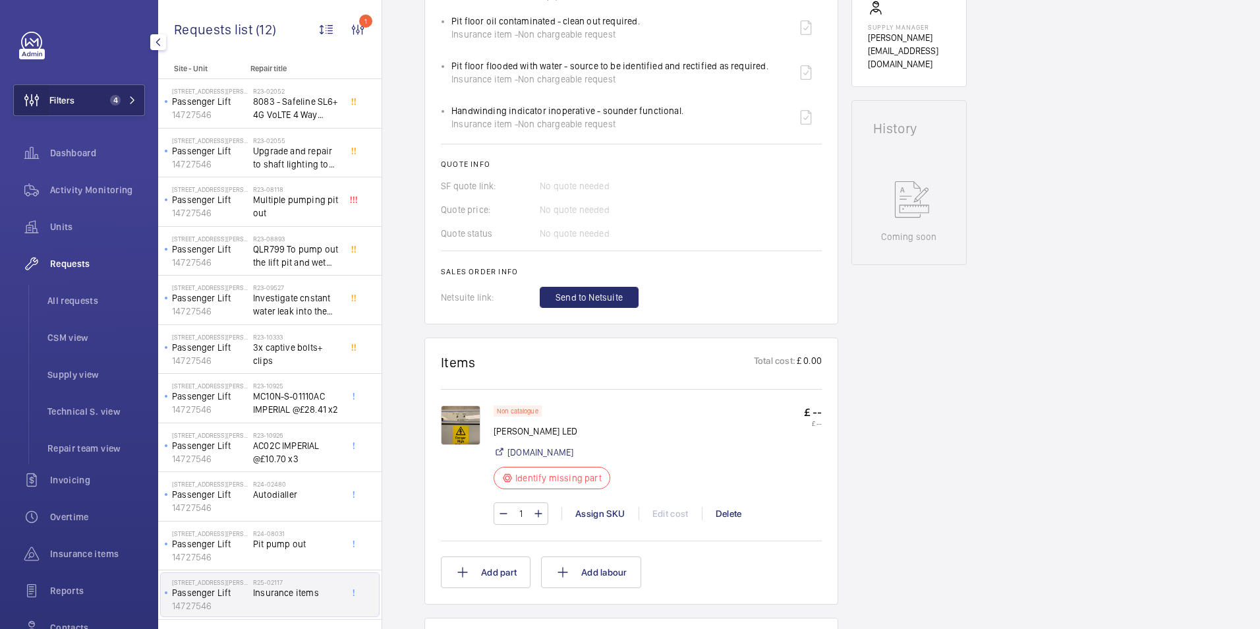
click at [38, 95] on wm-front-icon-button at bounding box center [32, 100] width 36 height 32
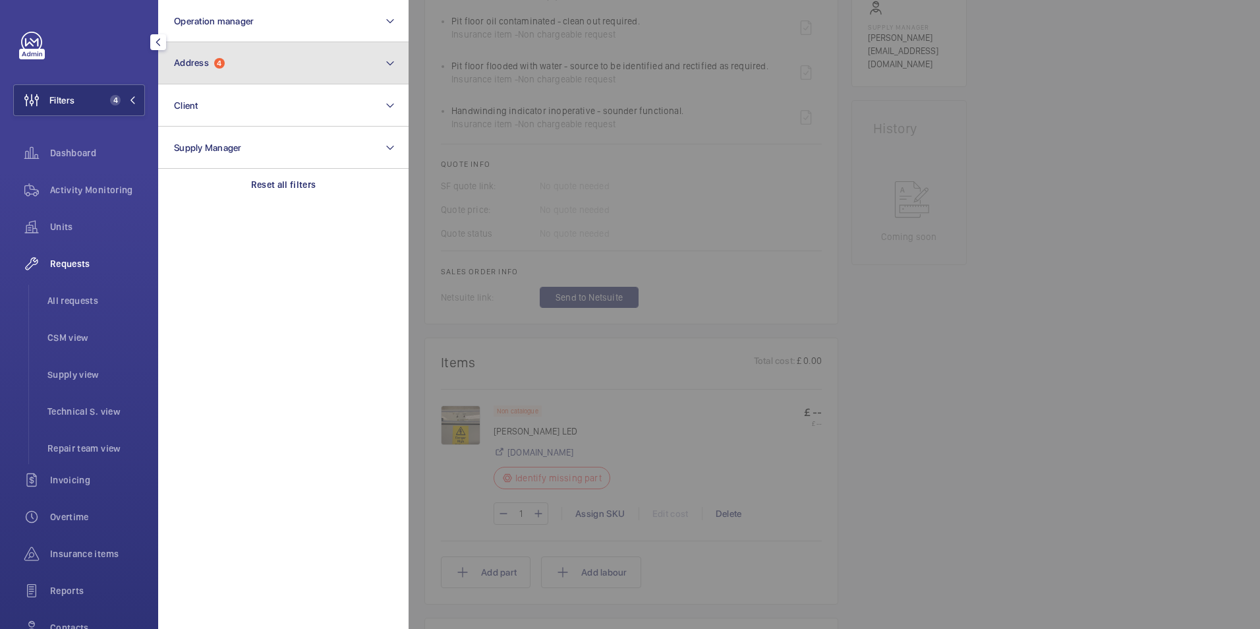
click at [242, 63] on button "Address 4" at bounding box center [283, 63] width 250 height 42
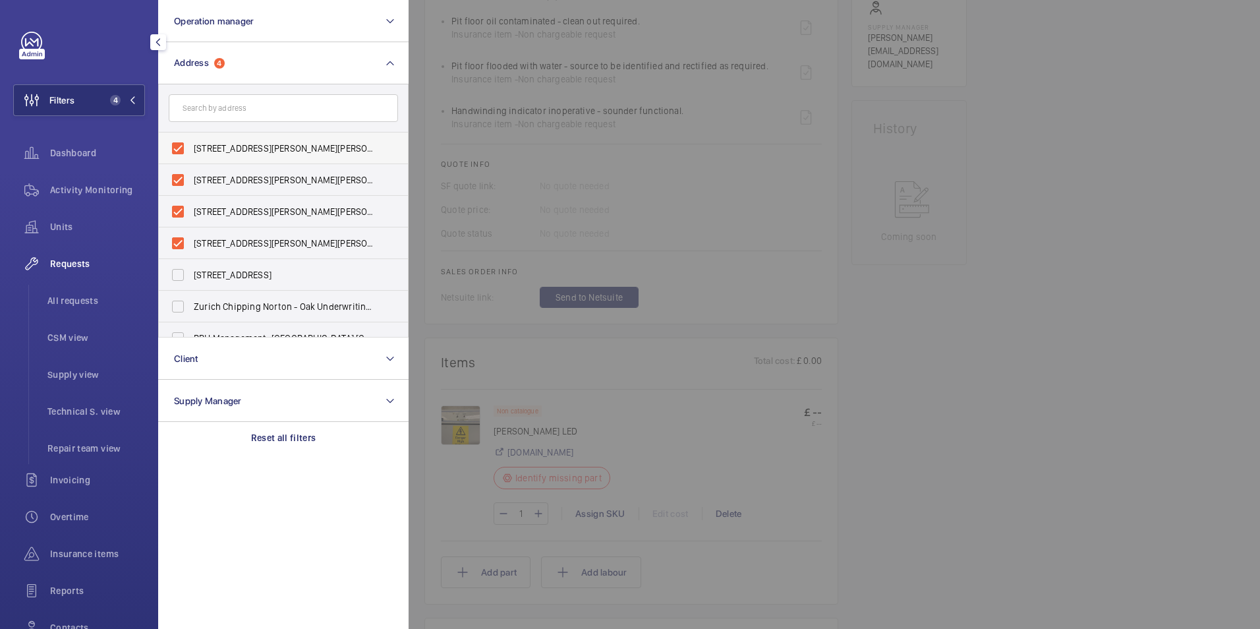
click at [181, 141] on label "[STREET_ADDRESS][PERSON_NAME][PERSON_NAME]" at bounding box center [273, 148] width 229 height 32
click at [181, 141] on input "[STREET_ADDRESS][PERSON_NAME][PERSON_NAME]" at bounding box center [178, 148] width 26 height 26
checkbox input "false"
click at [180, 177] on label "[STREET_ADDRESS][PERSON_NAME][PERSON_NAME]" at bounding box center [273, 180] width 229 height 32
click at [180, 177] on input "[STREET_ADDRESS][PERSON_NAME][PERSON_NAME]" at bounding box center [178, 180] width 26 height 26
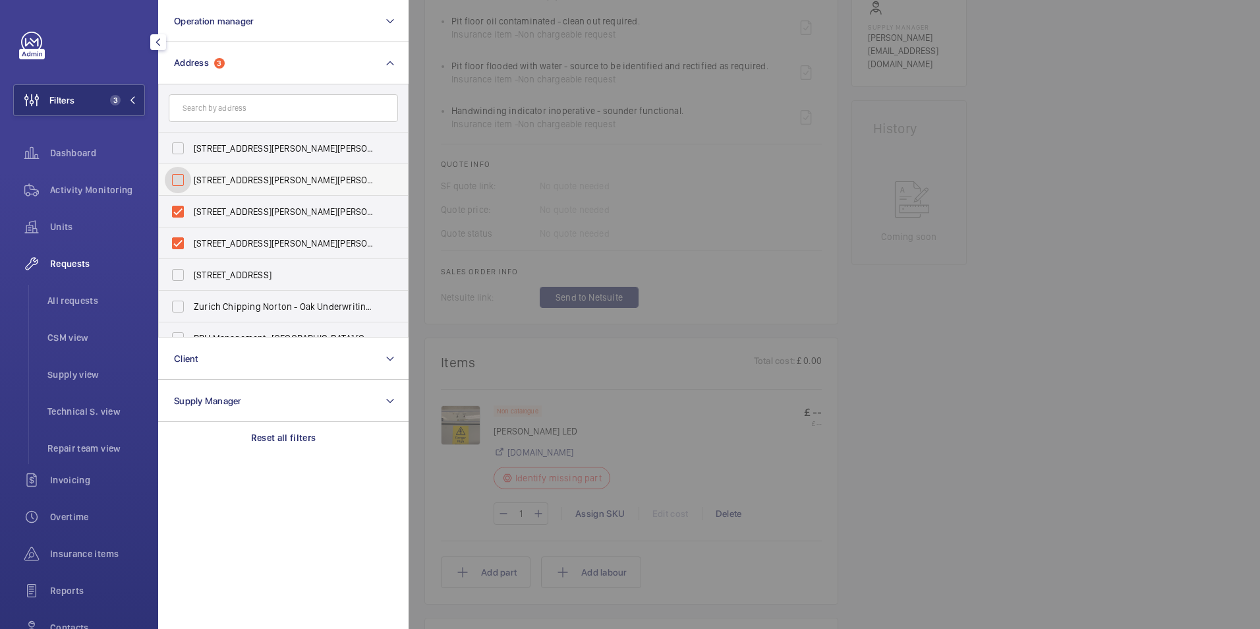
checkbox input "false"
click at [180, 210] on label "[STREET_ADDRESS][PERSON_NAME][PERSON_NAME]" at bounding box center [273, 212] width 229 height 32
click at [180, 210] on input "[STREET_ADDRESS][PERSON_NAME][PERSON_NAME]" at bounding box center [178, 211] width 26 height 26
checkbox input "false"
click at [177, 243] on label "[STREET_ADDRESS][PERSON_NAME][PERSON_NAME]" at bounding box center [273, 243] width 229 height 32
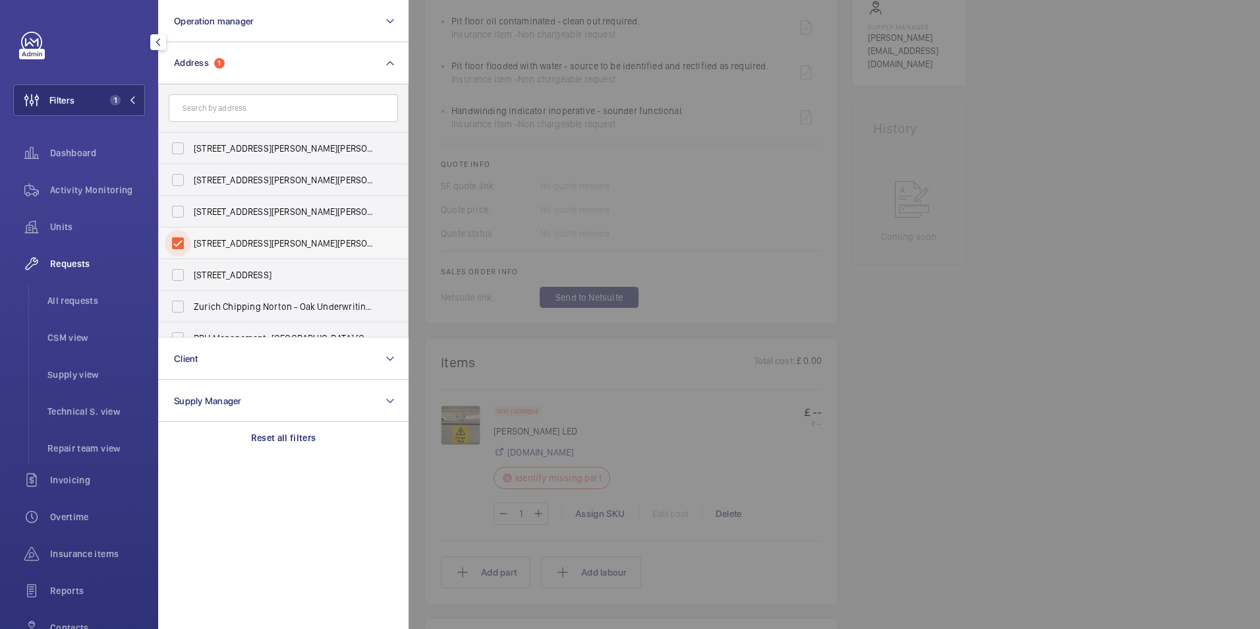
click at [177, 243] on input "[STREET_ADDRESS][PERSON_NAME][PERSON_NAME]" at bounding box center [178, 243] width 26 height 26
checkbox input "false"
click at [216, 105] on input "text" at bounding box center [283, 108] width 229 height 28
paste input "[STREET_ADDRESS][PERSON_NAME]"
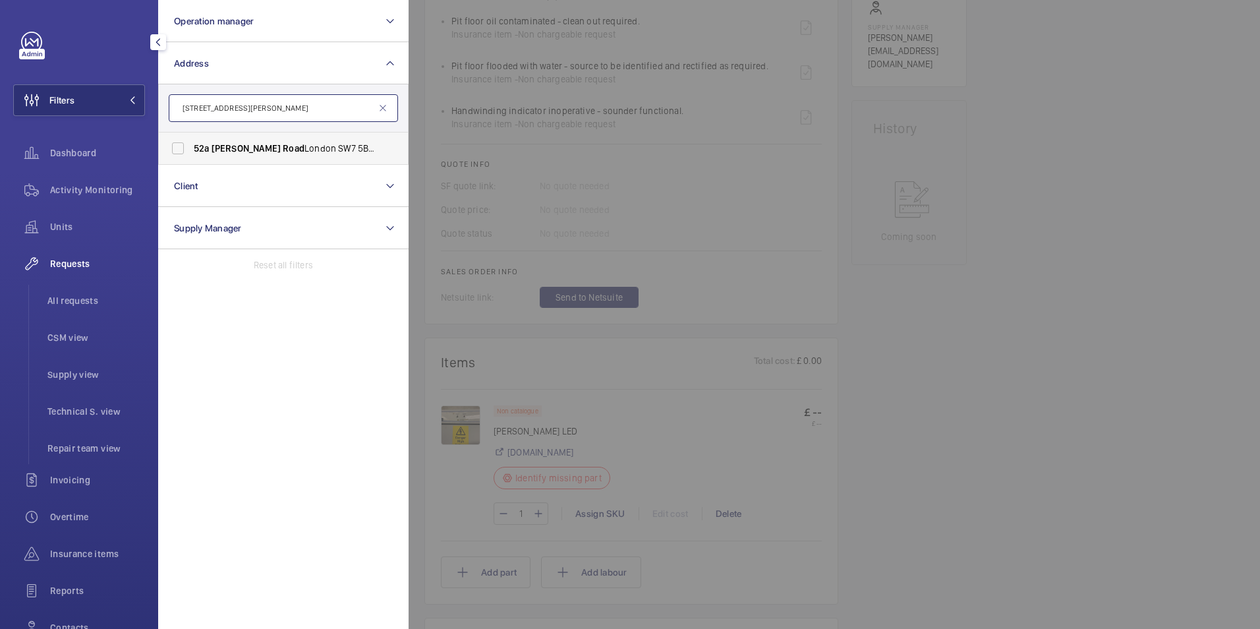
type input "[STREET_ADDRESS][PERSON_NAME]"
click at [185, 149] on label "[STREET_ADDRESS][PERSON_NAME][PERSON_NAME]" at bounding box center [273, 148] width 229 height 32
click at [185, 149] on input "[STREET_ADDRESS][PERSON_NAME][PERSON_NAME]" at bounding box center [178, 148] width 26 height 26
checkbox input "true"
click at [83, 550] on span "Insurance items" at bounding box center [97, 553] width 95 height 13
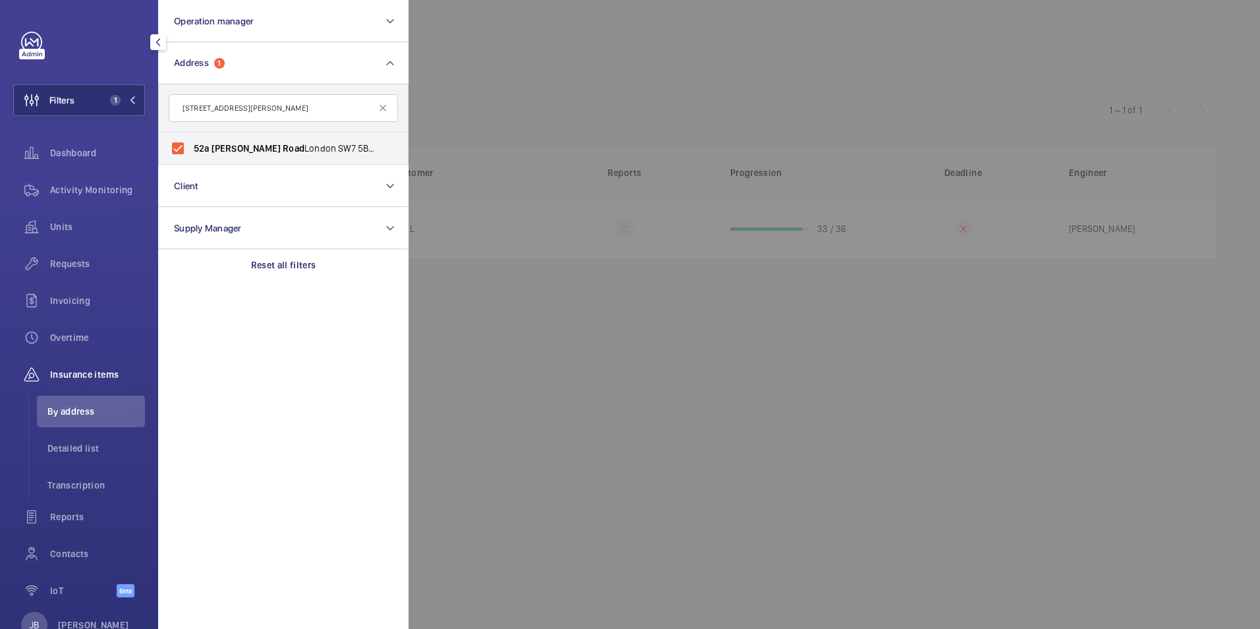
click at [469, 89] on div at bounding box center [1039, 314] width 1260 height 629
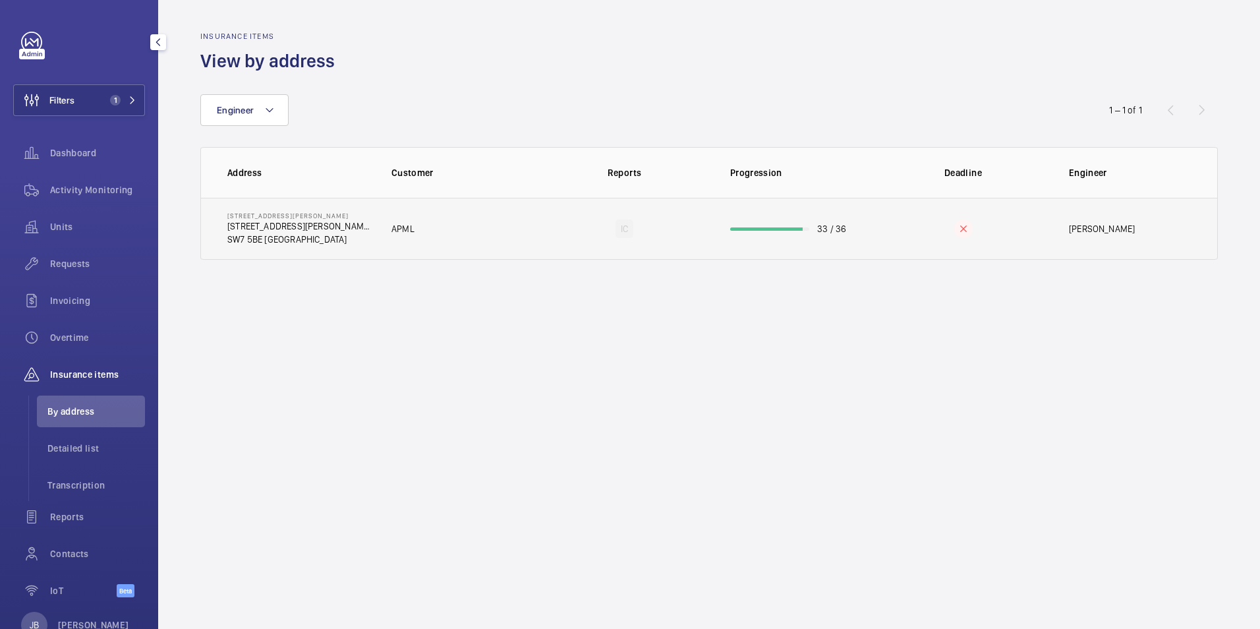
click at [463, 229] on td "APML" at bounding box center [454, 229] width 169 height 62
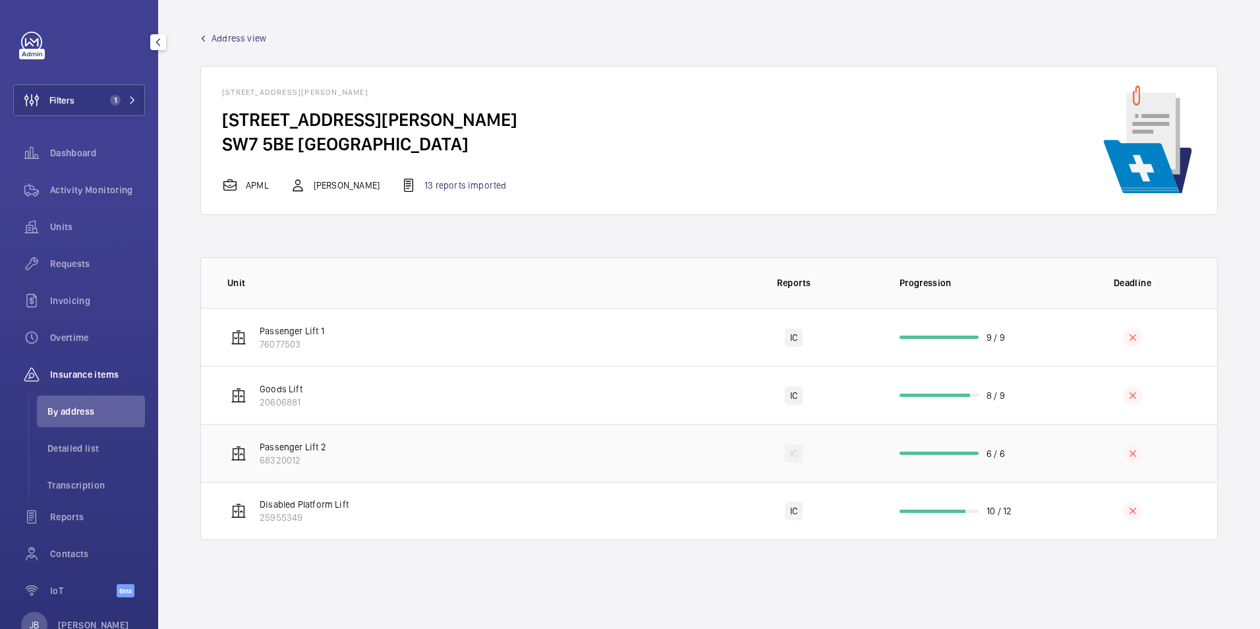
click at [600, 459] on td "Passenger Lift 2 68320012" at bounding box center [455, 453] width 508 height 58
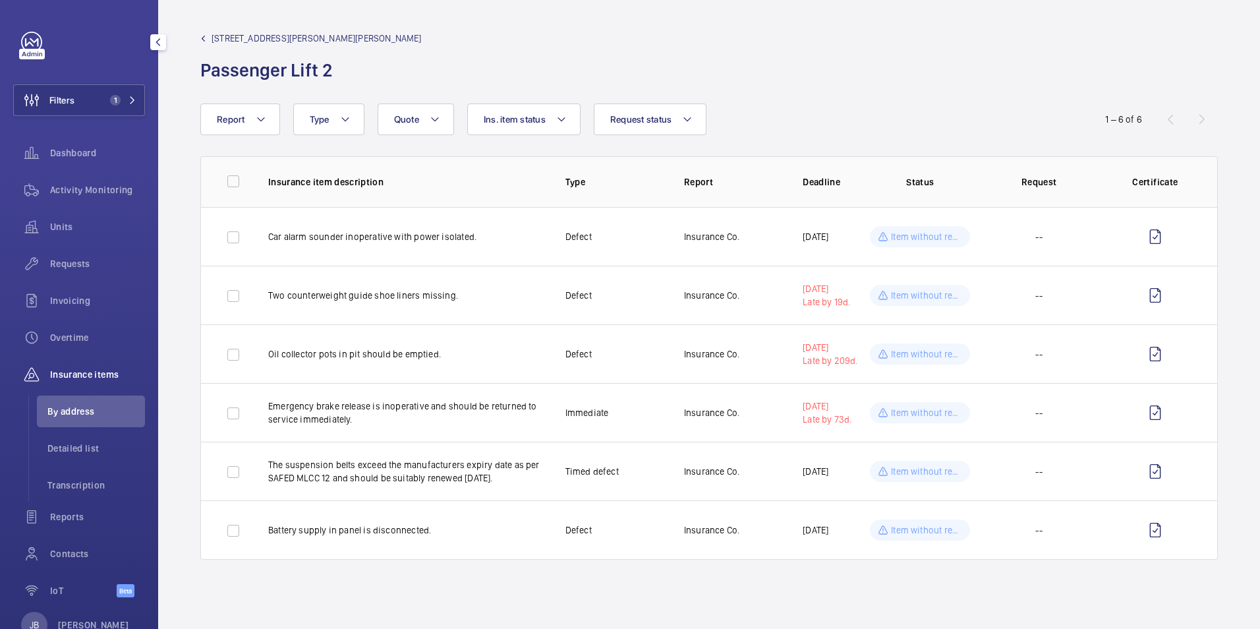
click at [337, 38] on span "[STREET_ADDRESS][PERSON_NAME][PERSON_NAME]" at bounding box center [317, 38] width 210 height 13
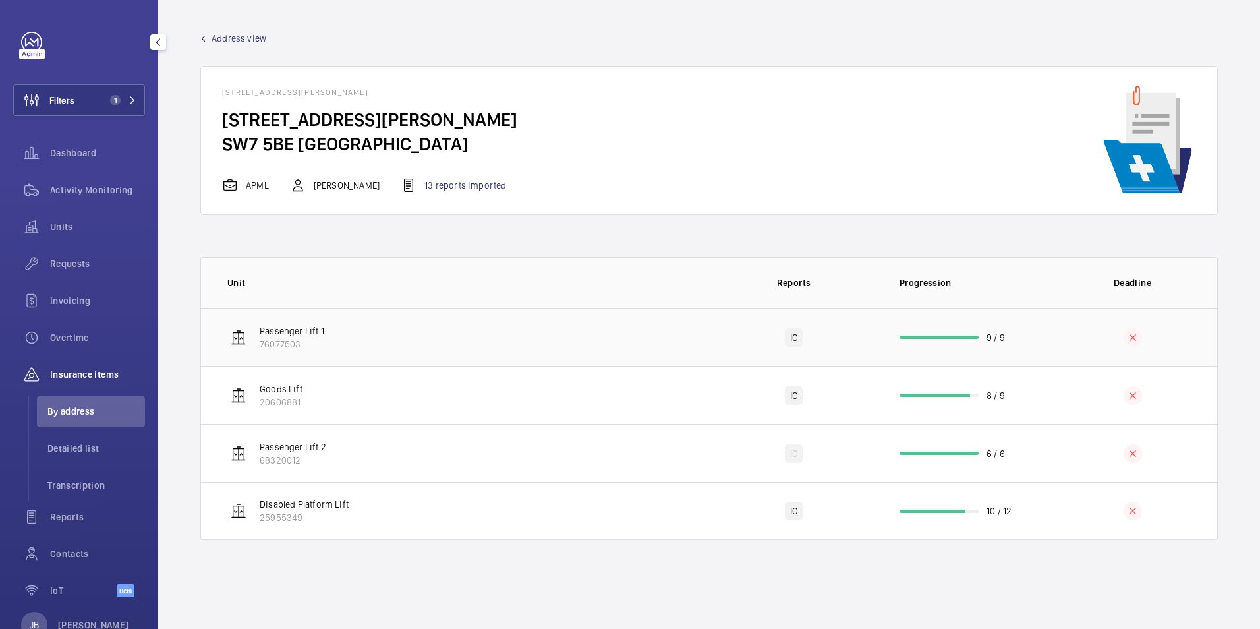
click at [469, 320] on td "Passenger Lift 1 76077503" at bounding box center [455, 337] width 508 height 58
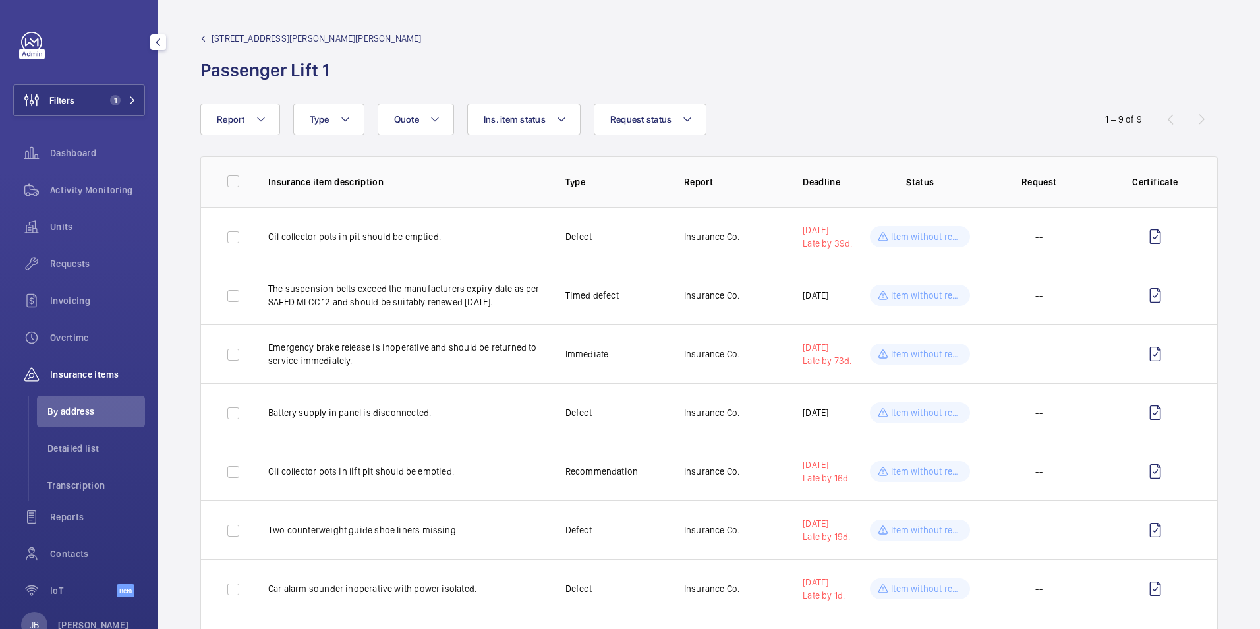
click at [261, 38] on span "[STREET_ADDRESS][PERSON_NAME][PERSON_NAME]" at bounding box center [317, 38] width 210 height 13
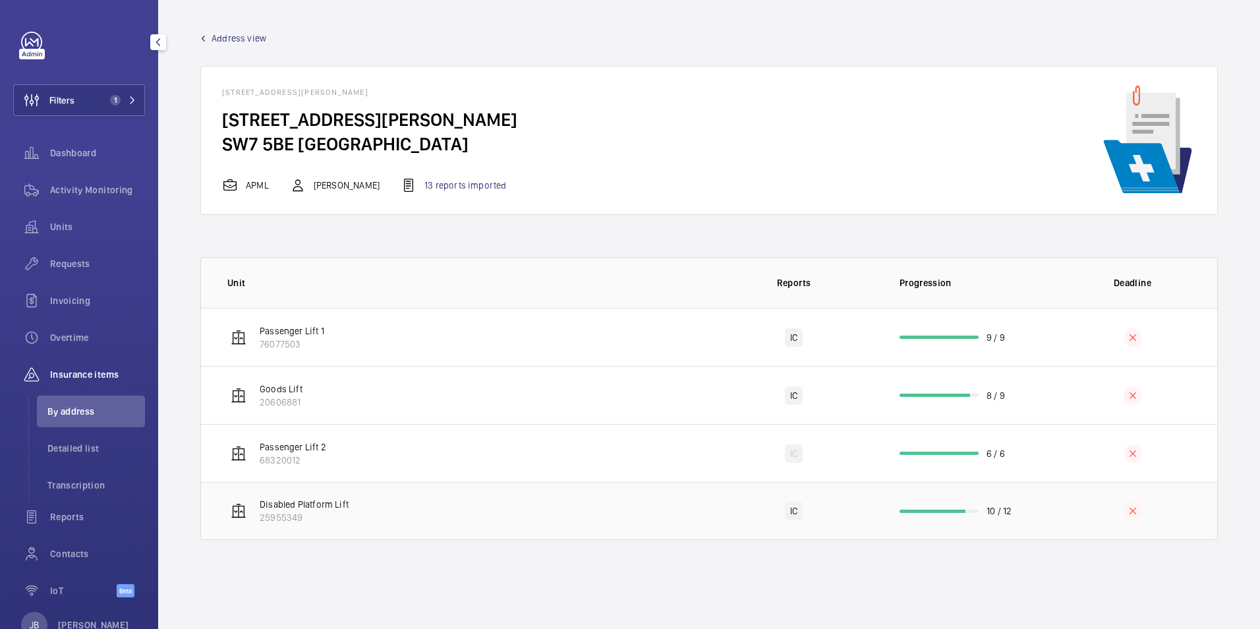
click at [442, 505] on td "Disabled Platform Lift 25955349" at bounding box center [455, 511] width 508 height 58
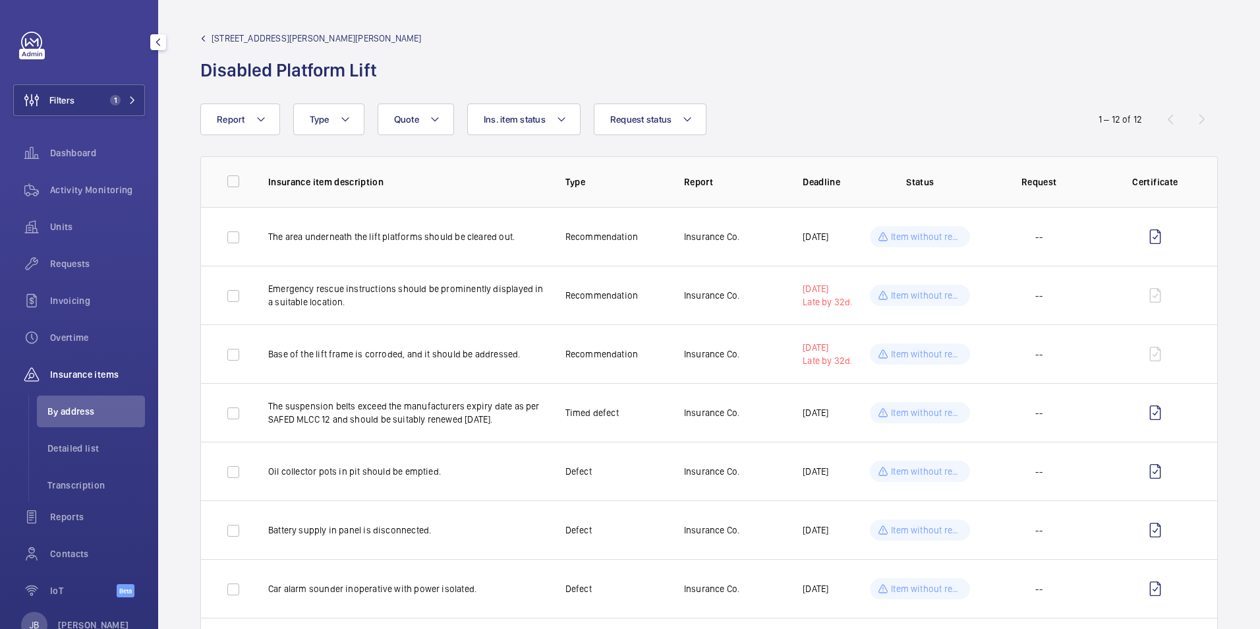
click at [266, 45] on div "[STREET_ADDRESS][PERSON_NAME][PERSON_NAME] Disabled Platform Lift" at bounding box center [310, 57] width 221 height 51
click at [273, 36] on span "[STREET_ADDRESS][PERSON_NAME][PERSON_NAME]" at bounding box center [317, 38] width 210 height 13
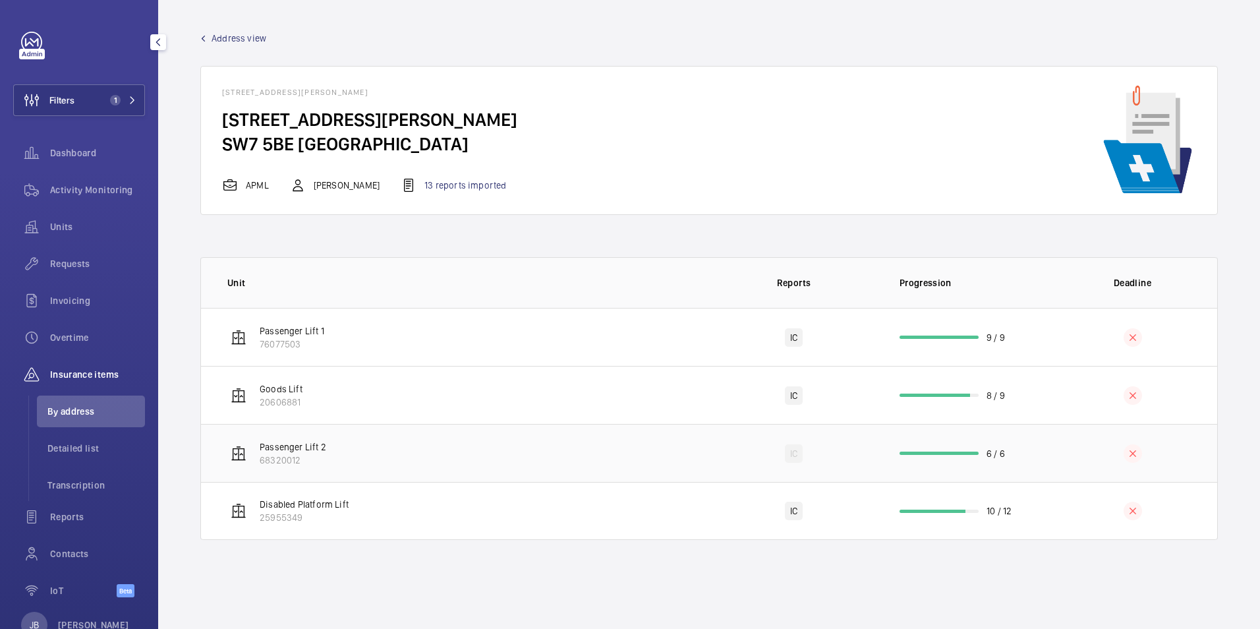
click at [399, 449] on td "Passenger Lift 2 68320012" at bounding box center [455, 453] width 508 height 58
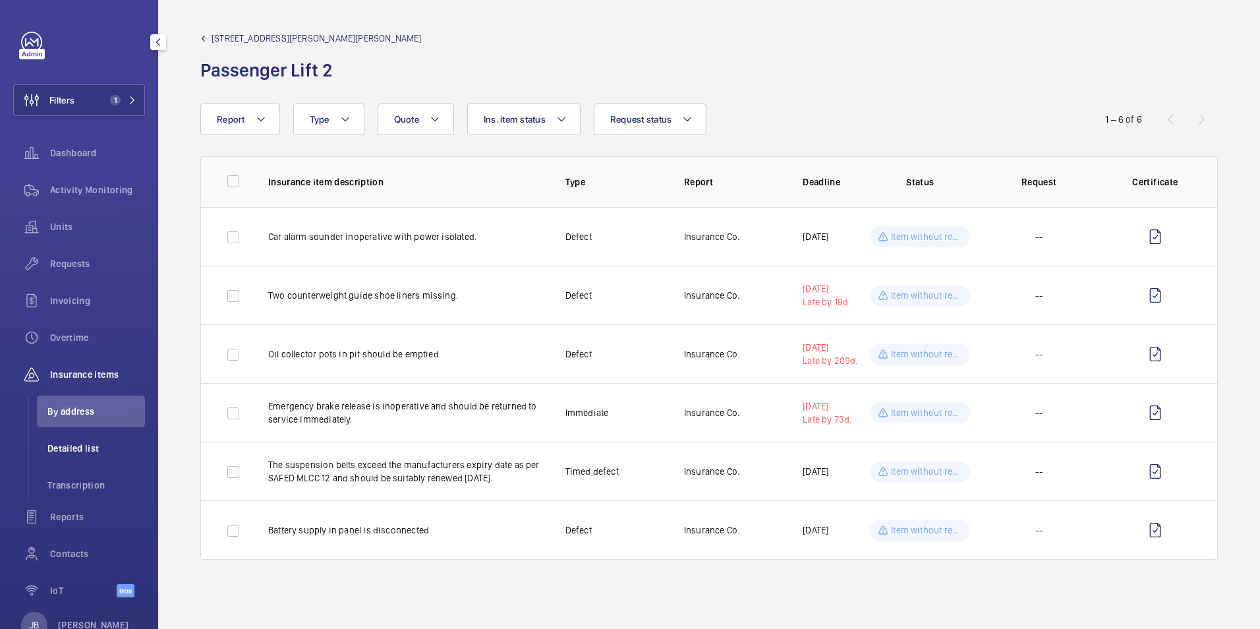
click at [65, 446] on span "Detailed list" at bounding box center [96, 448] width 98 height 13
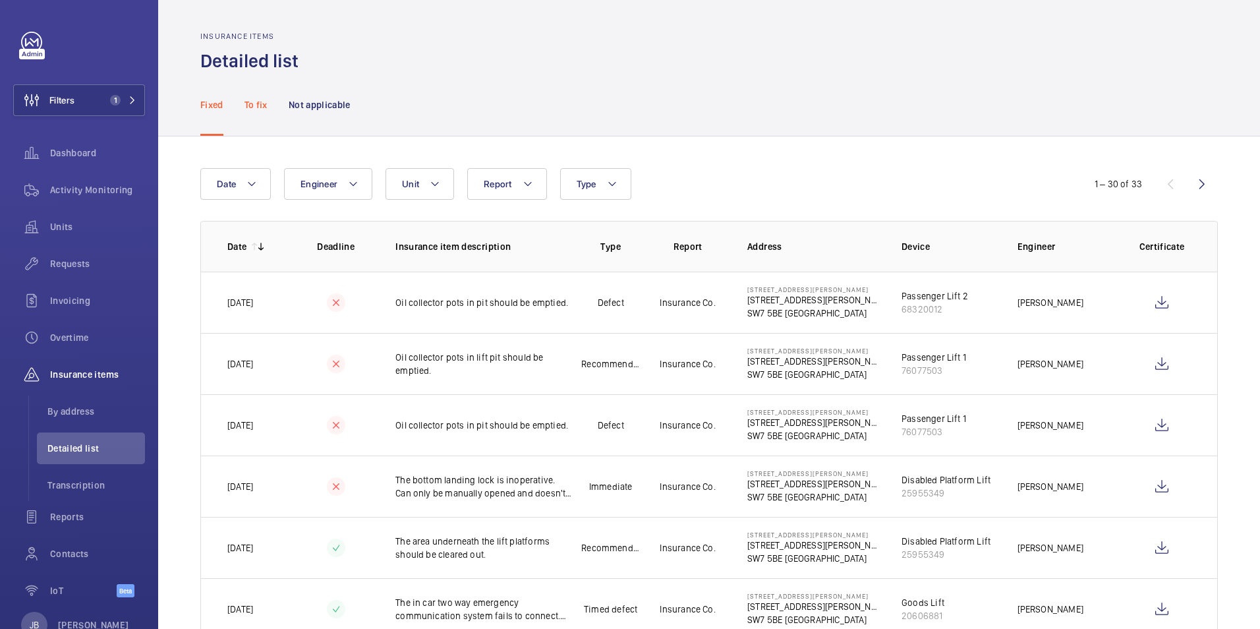
click at [258, 106] on p "To fix" at bounding box center [256, 104] width 23 height 13
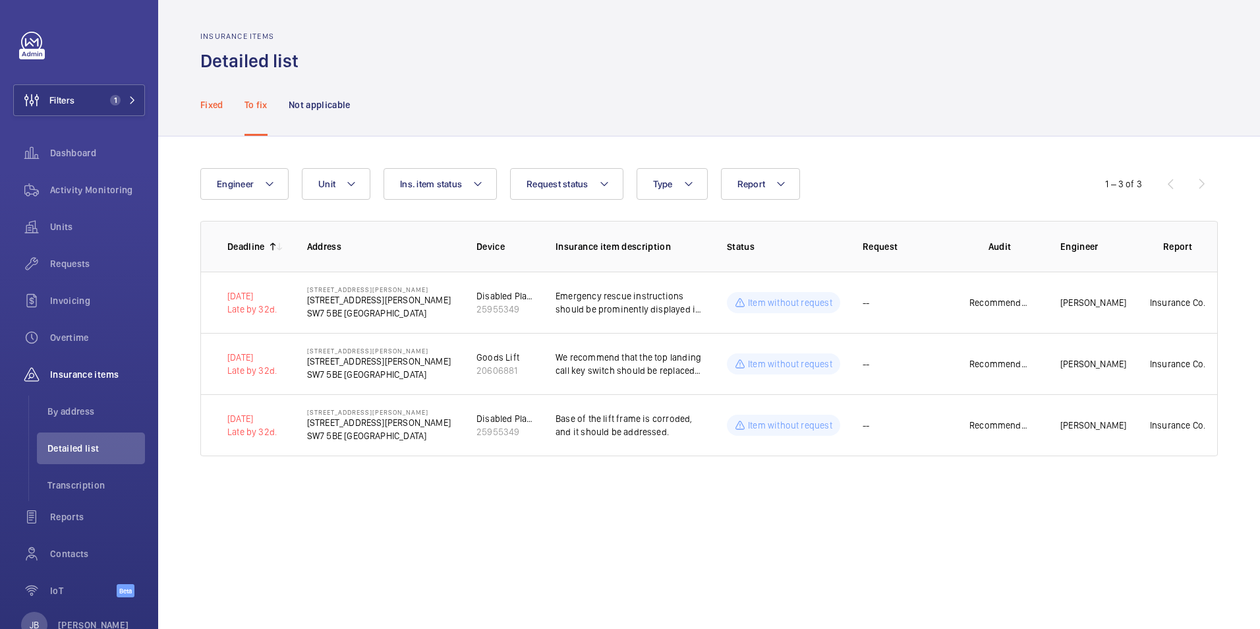
click at [218, 94] on div "Fixed" at bounding box center [211, 104] width 23 height 63
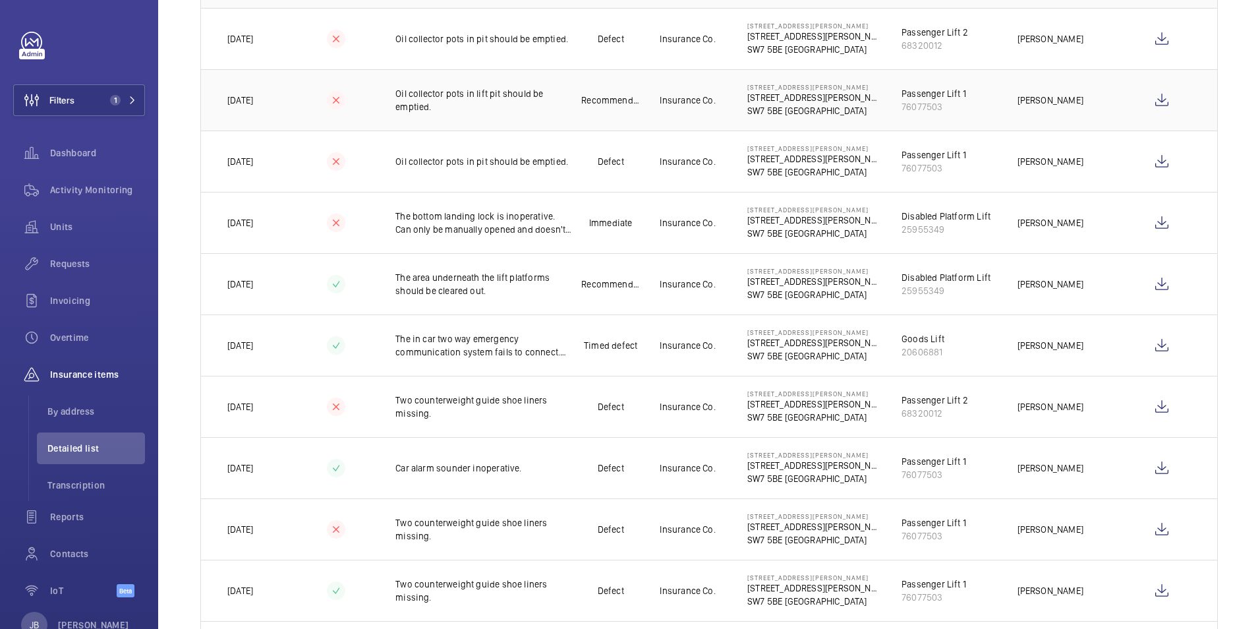
scroll to position [461, 0]
